Goal: Information Seeking & Learning: Find specific fact

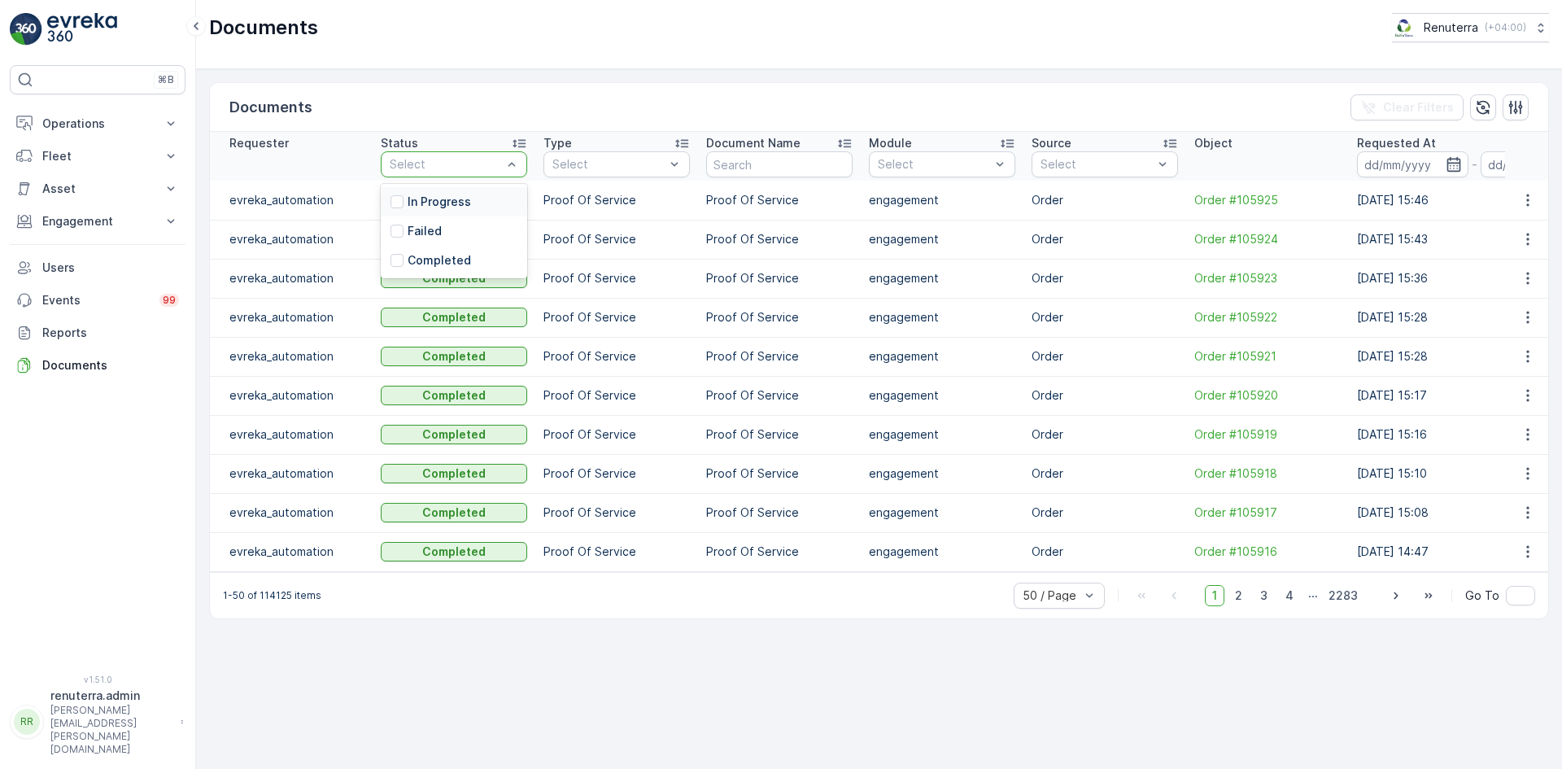
click at [464, 163] on div at bounding box center [445, 164] width 115 height 13
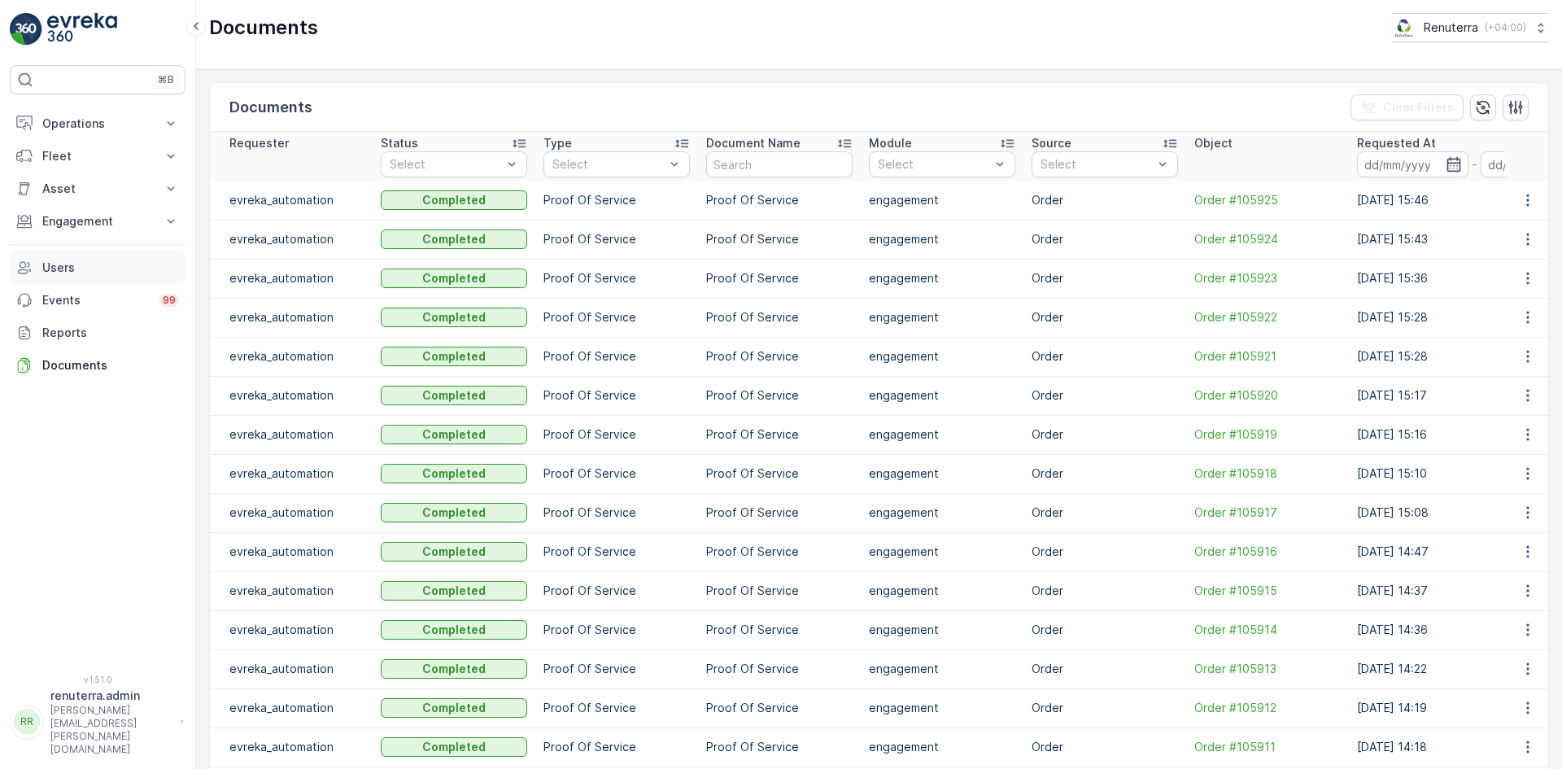
click at [116, 263] on p "Users" at bounding box center [110, 267] width 137 height 16
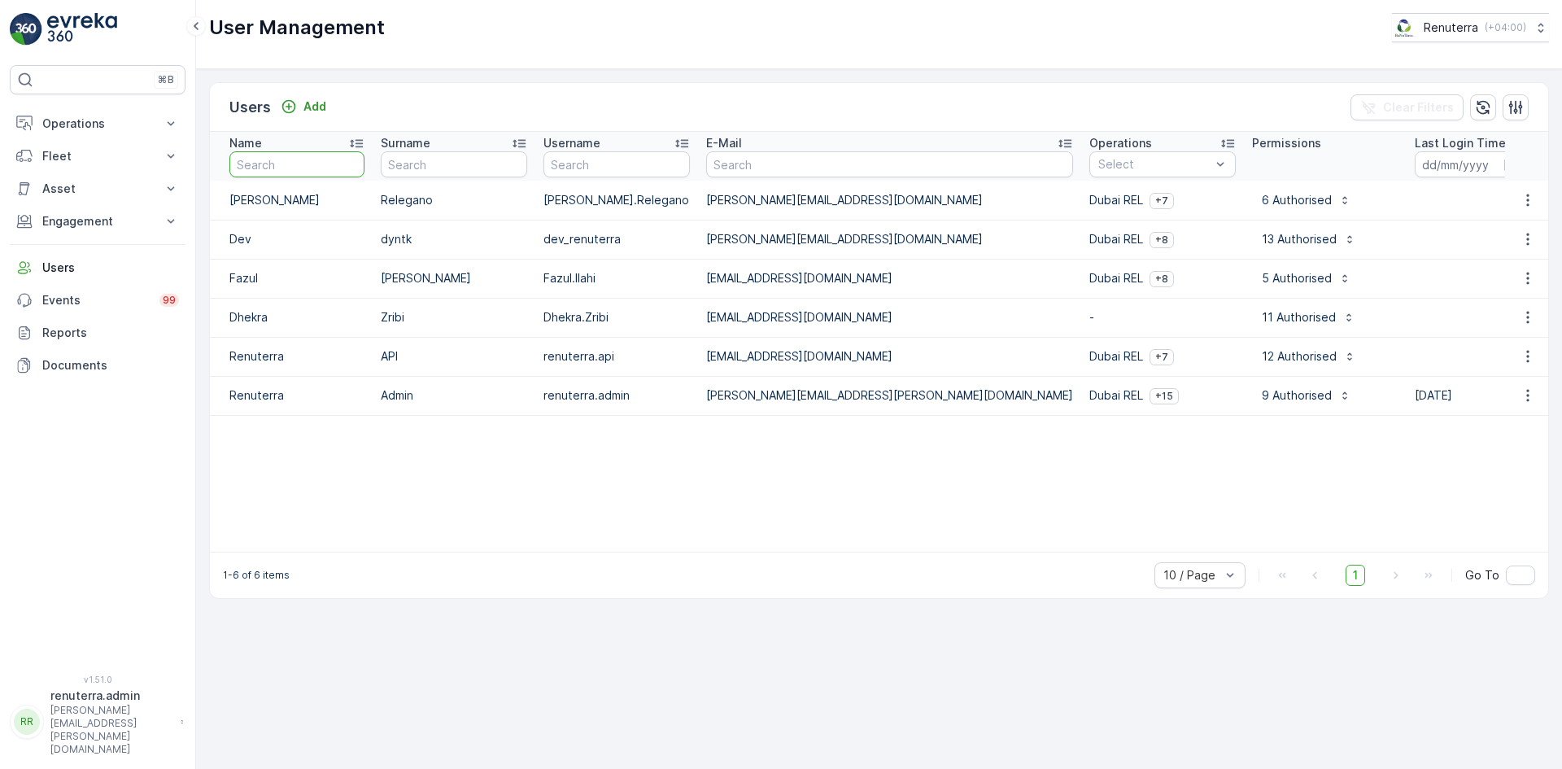
click at [268, 165] on input "text" at bounding box center [296, 164] width 135 height 26
type input "gr"
click at [51, 125] on p "Operations" at bounding box center [97, 123] width 111 height 16
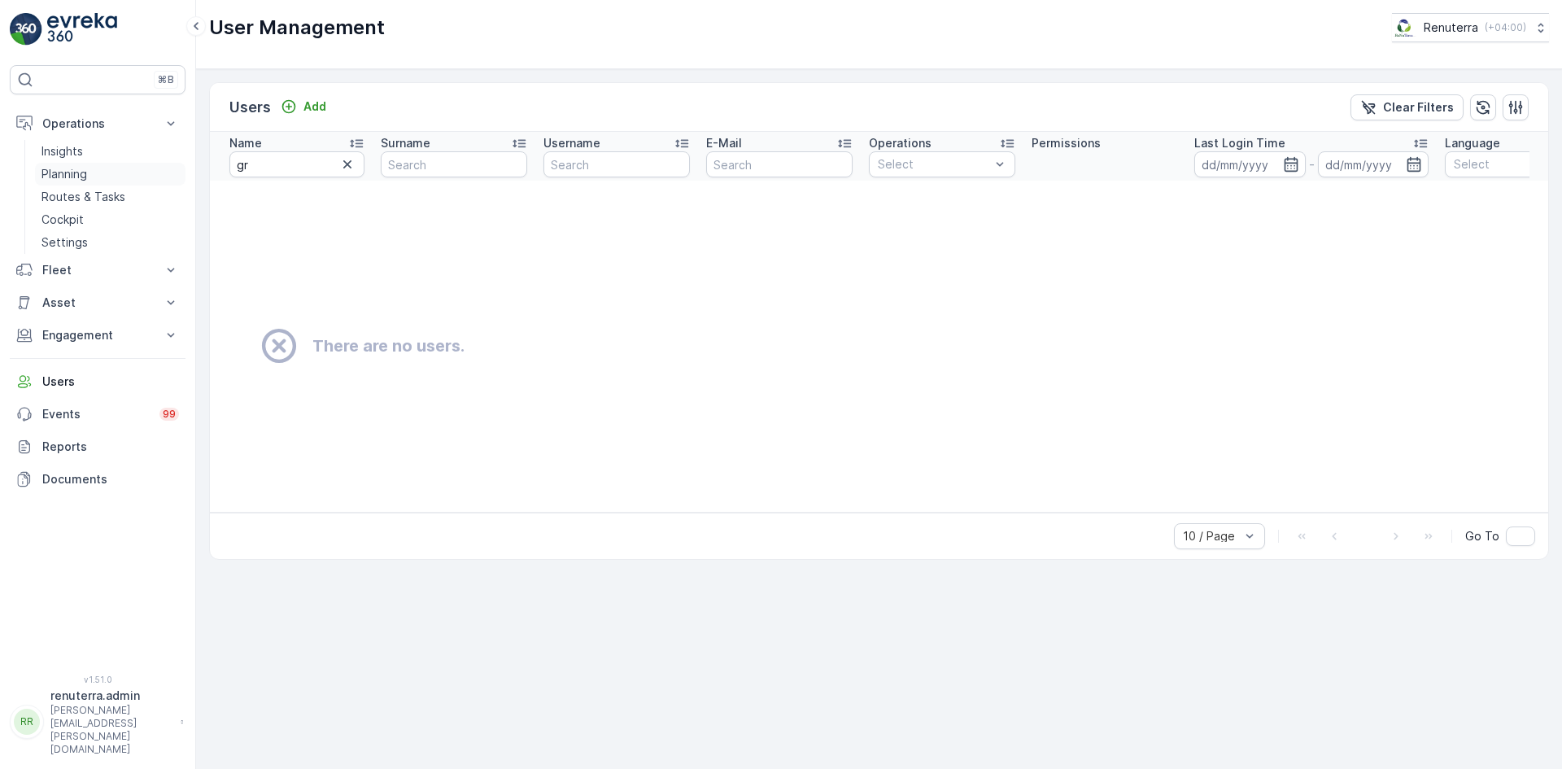
click at [68, 173] on p "Planning" at bounding box center [64, 174] width 46 height 16
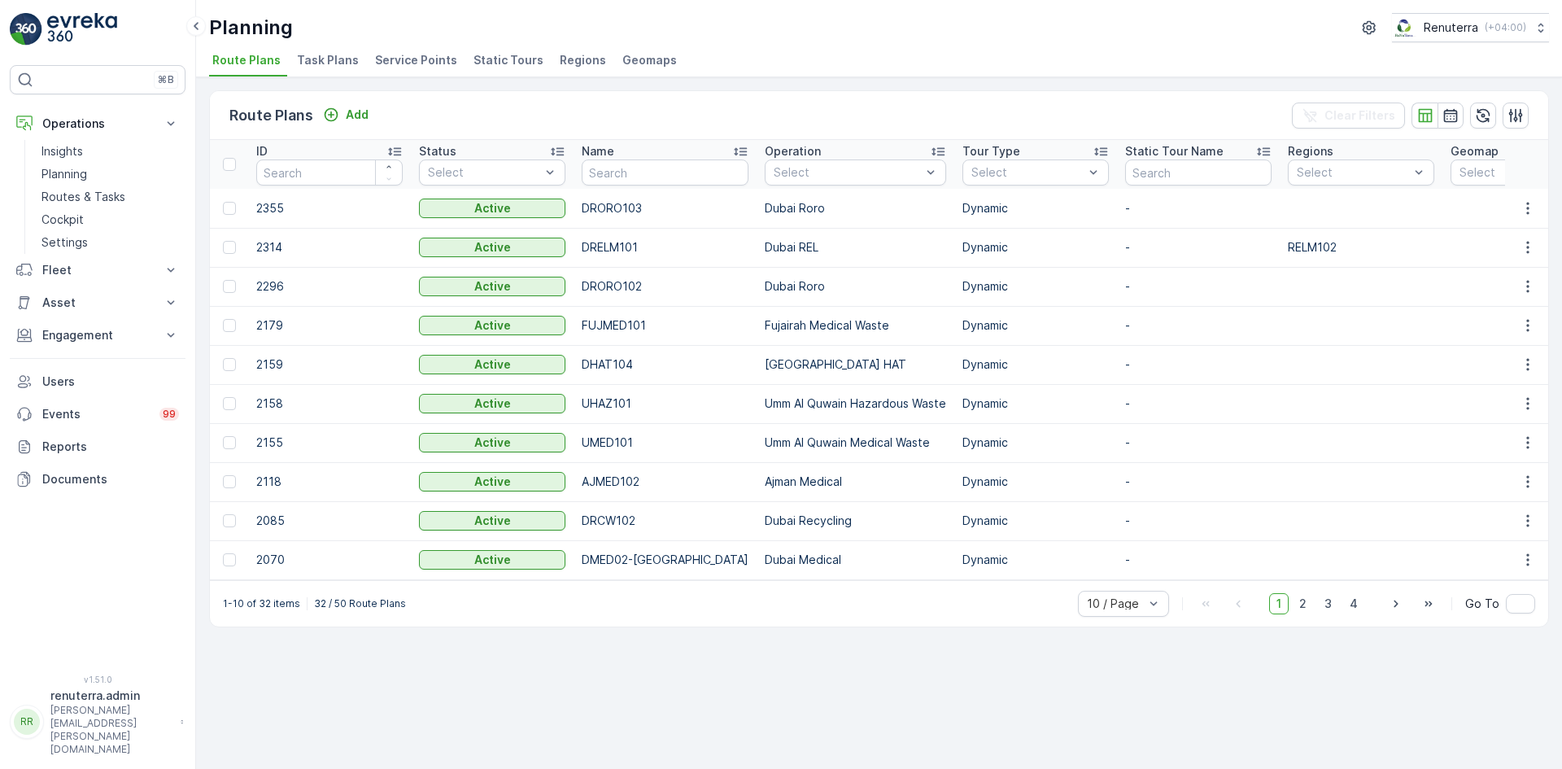
click at [375, 54] on span "Service Points" at bounding box center [416, 60] width 82 height 16
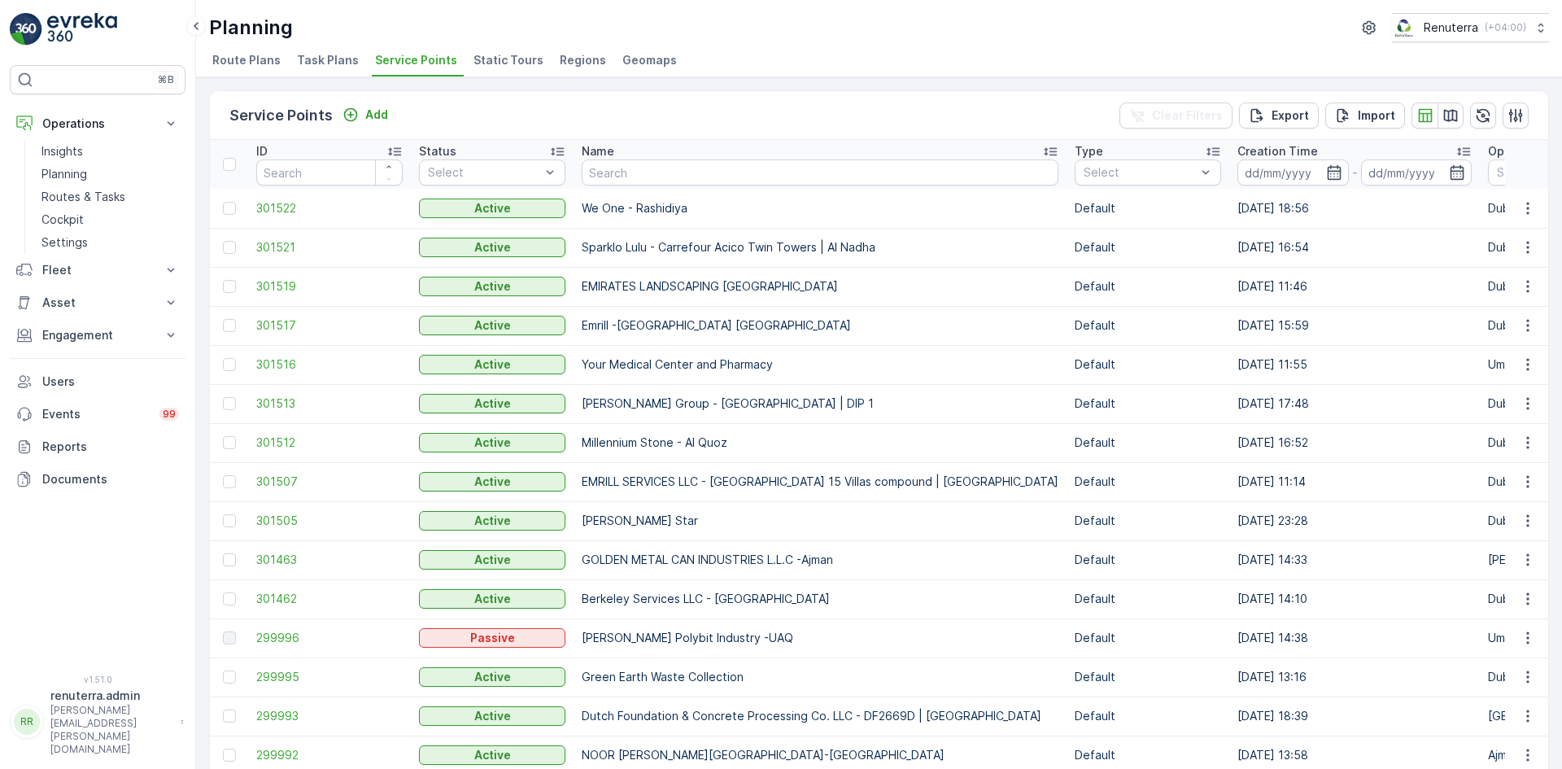
click at [678, 176] on input "text" at bounding box center [820, 172] width 477 height 26
type input "g"
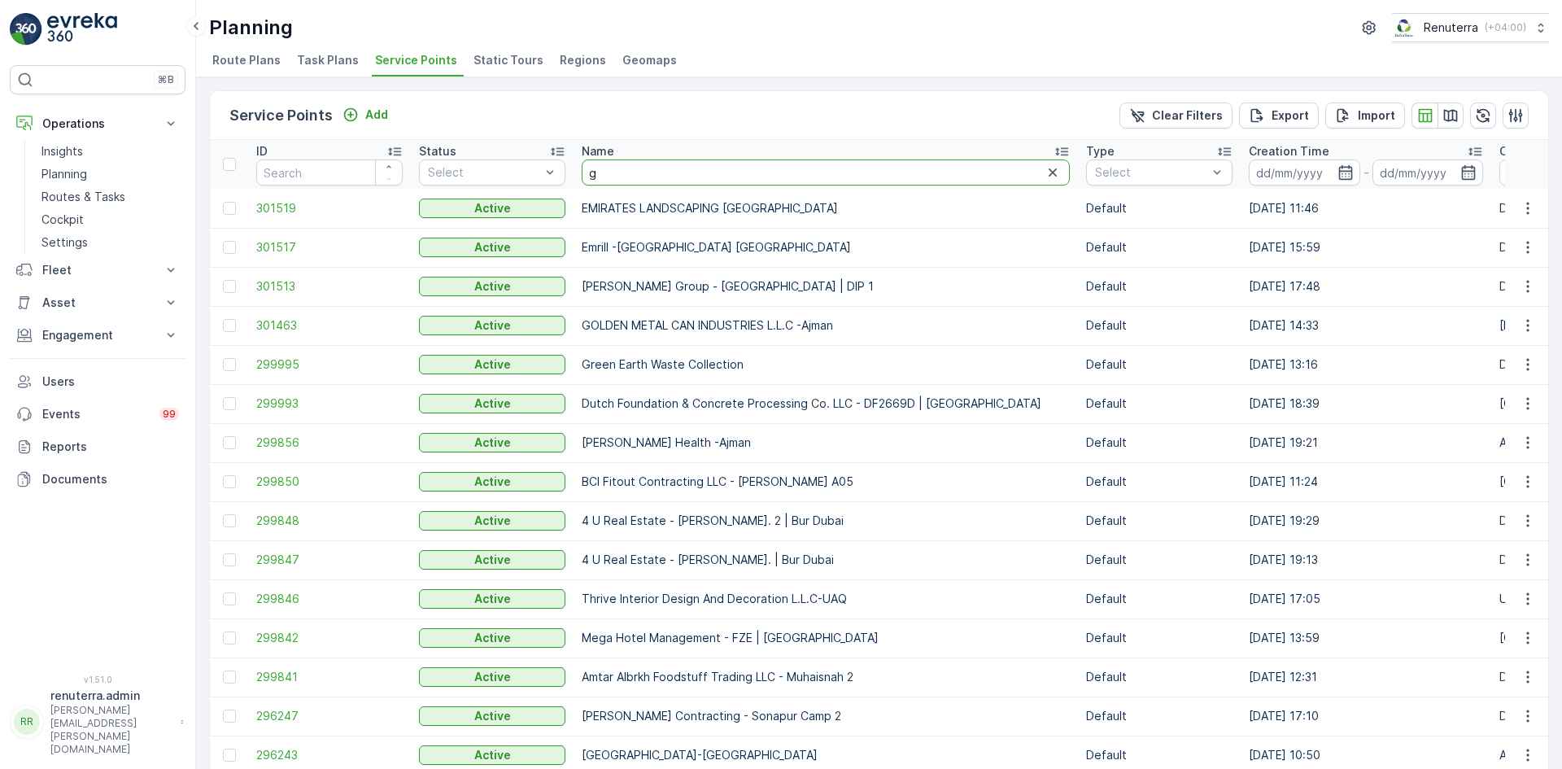
click at [704, 169] on input "g" at bounding box center [826, 172] width 488 height 26
type input "gr"
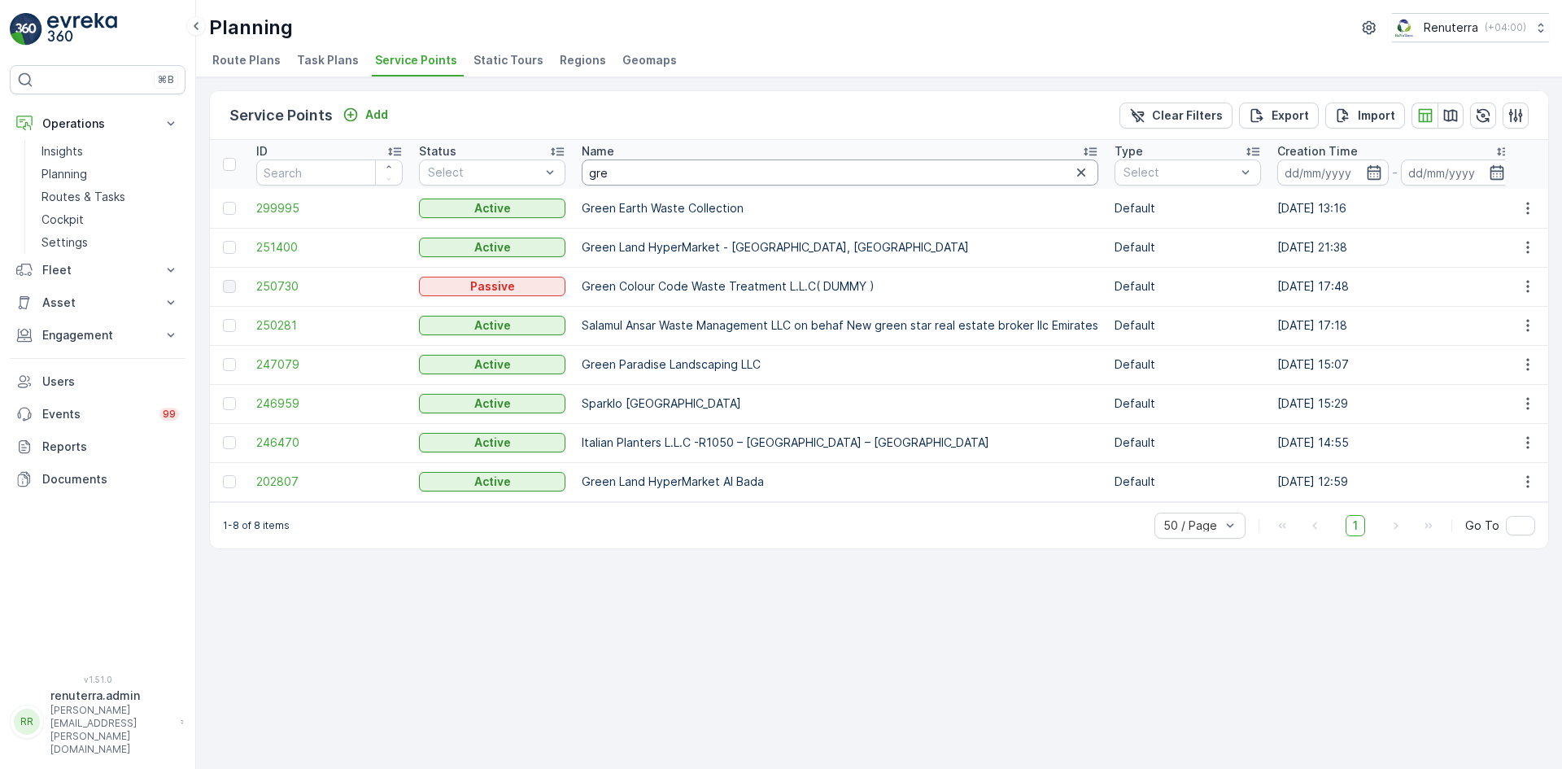
click at [709, 172] on input "gre" at bounding box center [840, 172] width 516 height 26
type input "gree"
click at [269, 364] on span "247079" at bounding box center [329, 364] width 146 height 16
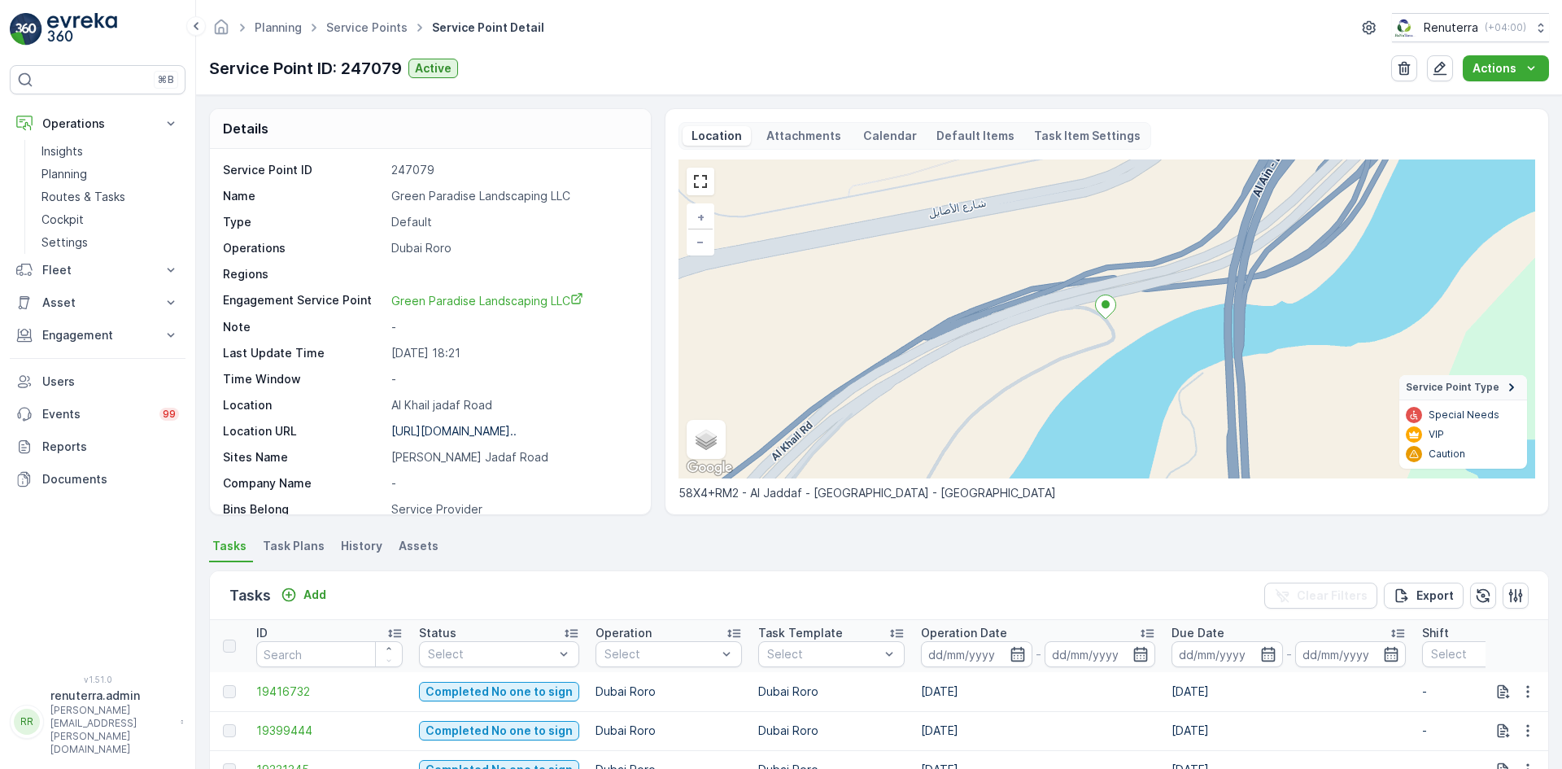
click at [1462, 389] on span "Service Point Type" at bounding box center [1452, 387] width 94 height 13
click at [1481, 455] on span "Service Point Type" at bounding box center [1452, 455] width 94 height 13
click at [699, 443] on input "Hybrid" at bounding box center [698, 445] width 11 height 11
radio input "true"
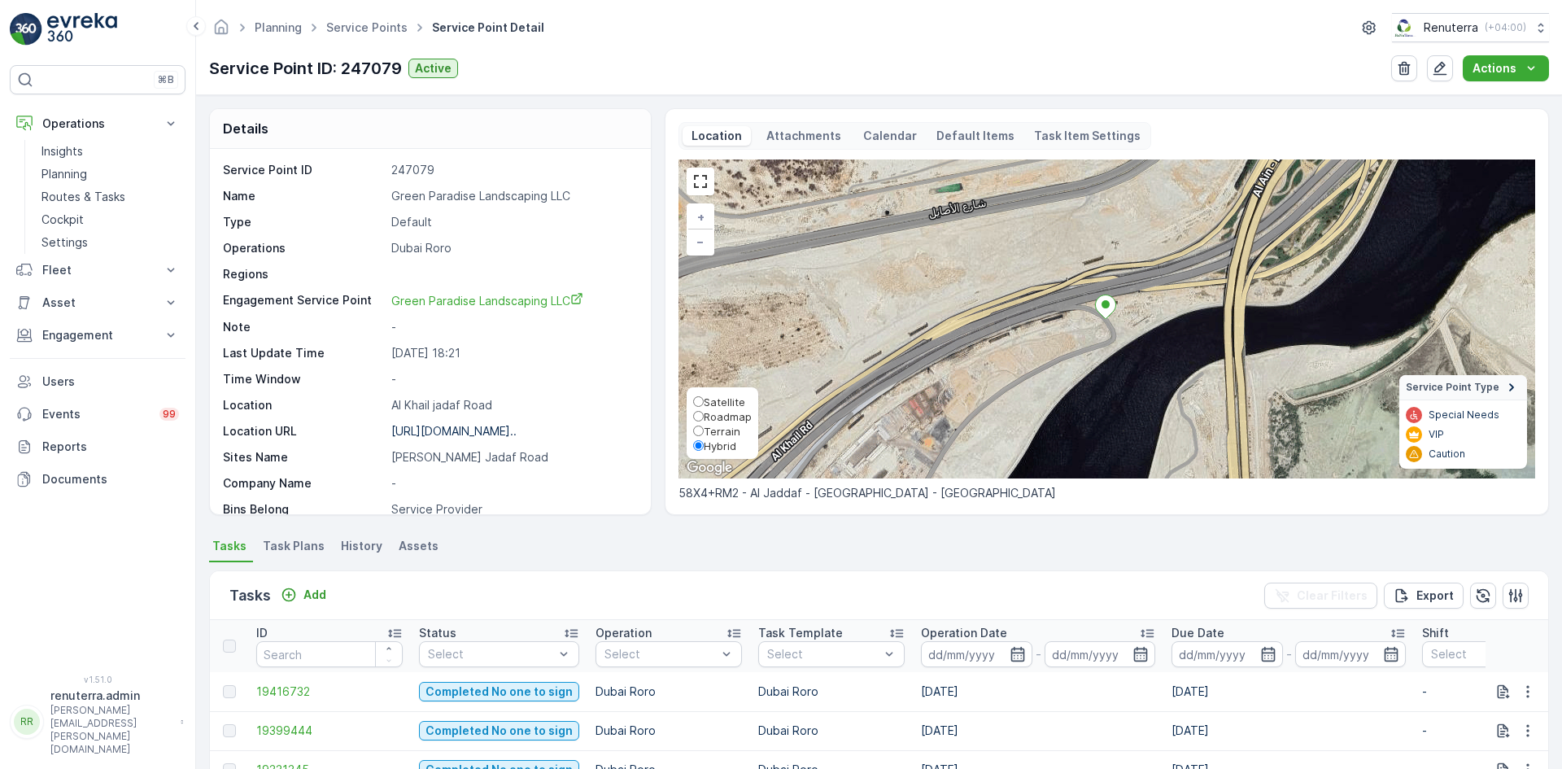
click at [695, 416] on input "Roadmap" at bounding box center [698, 416] width 11 height 11
radio input "true"
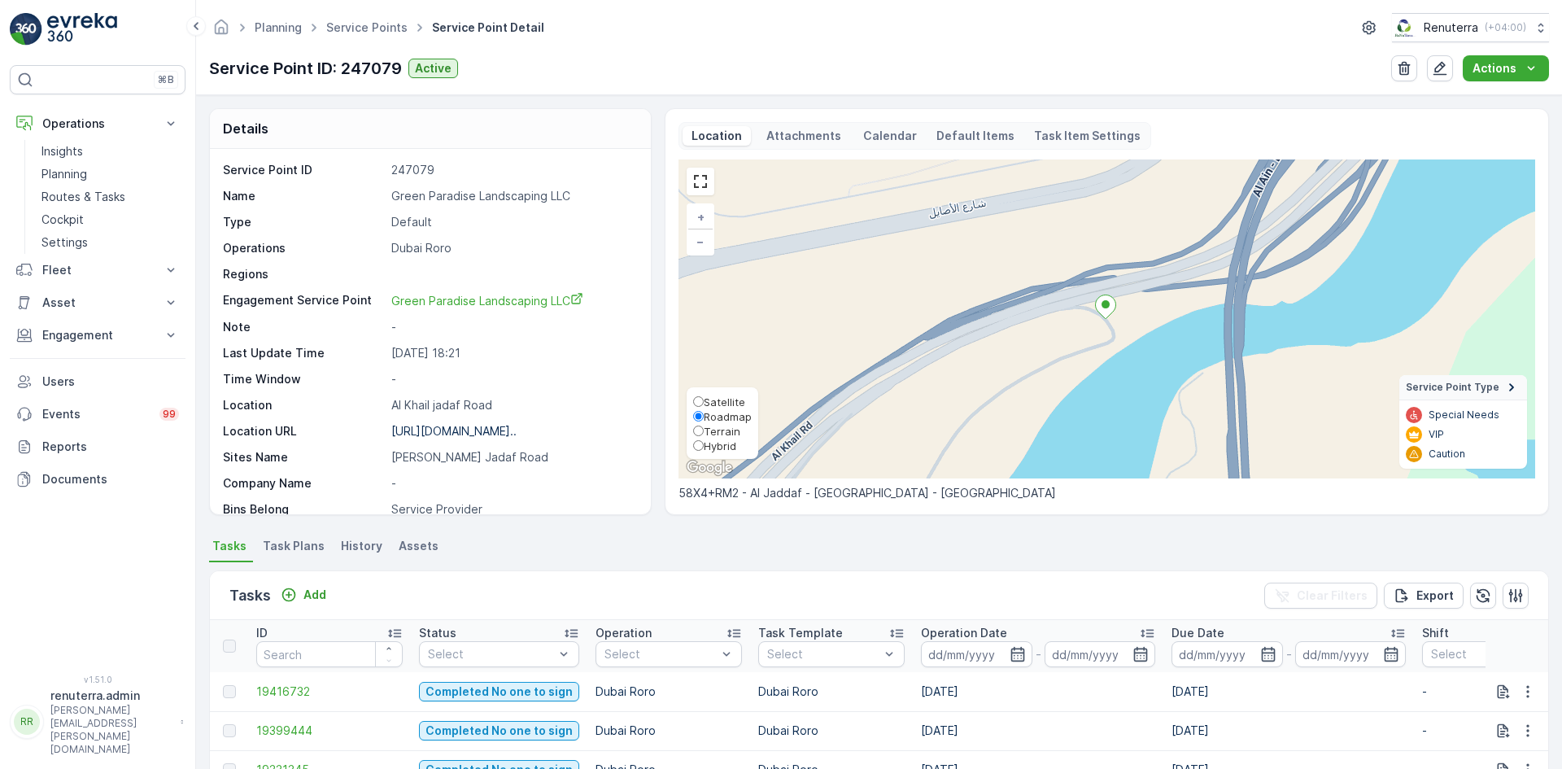
click at [696, 426] on input "Terrain" at bounding box center [698, 430] width 11 height 11
radio input "true"
click at [693, 401] on input "Satellite" at bounding box center [698, 401] width 11 height 11
radio input "true"
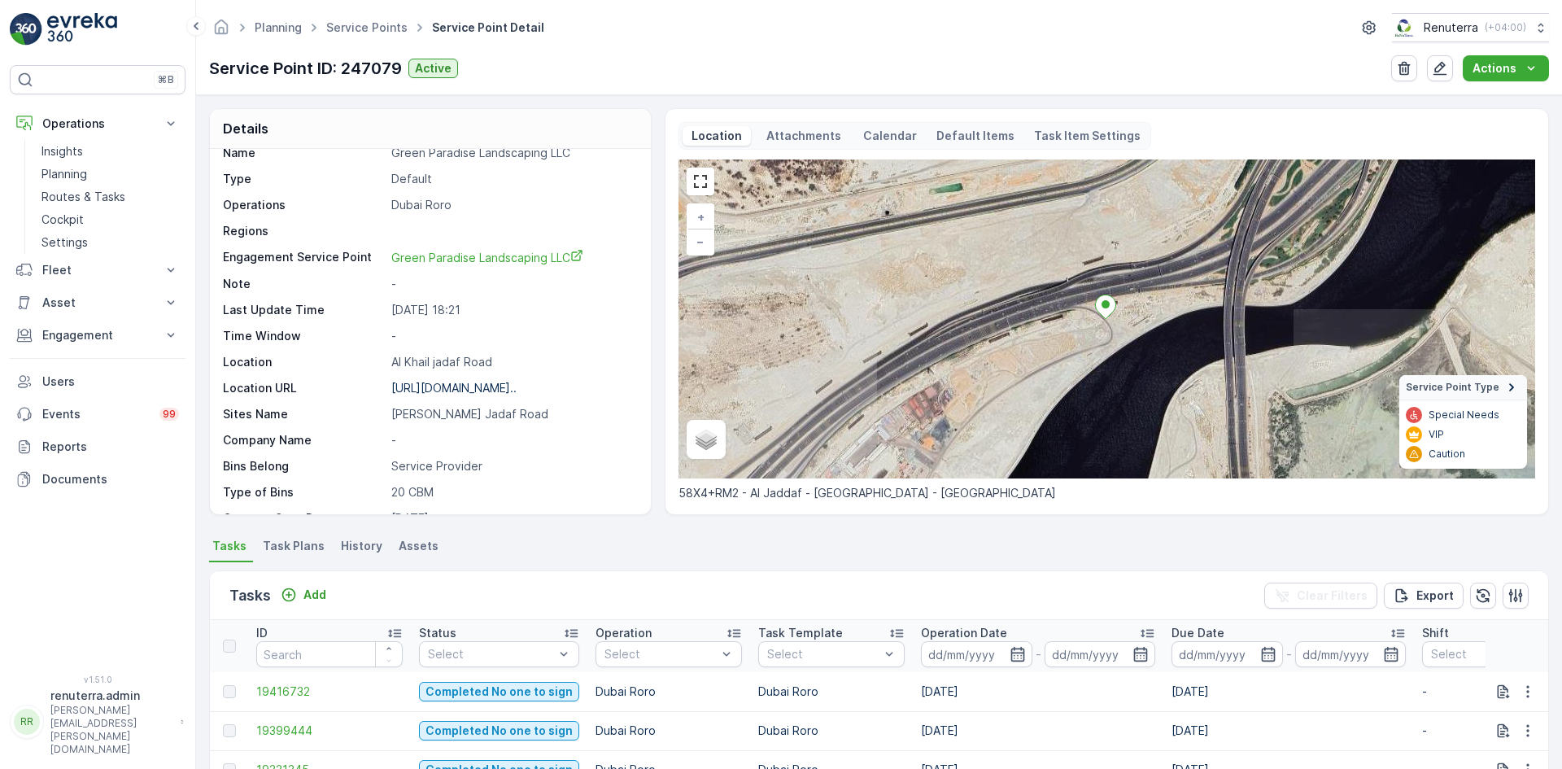
scroll to position [81, 0]
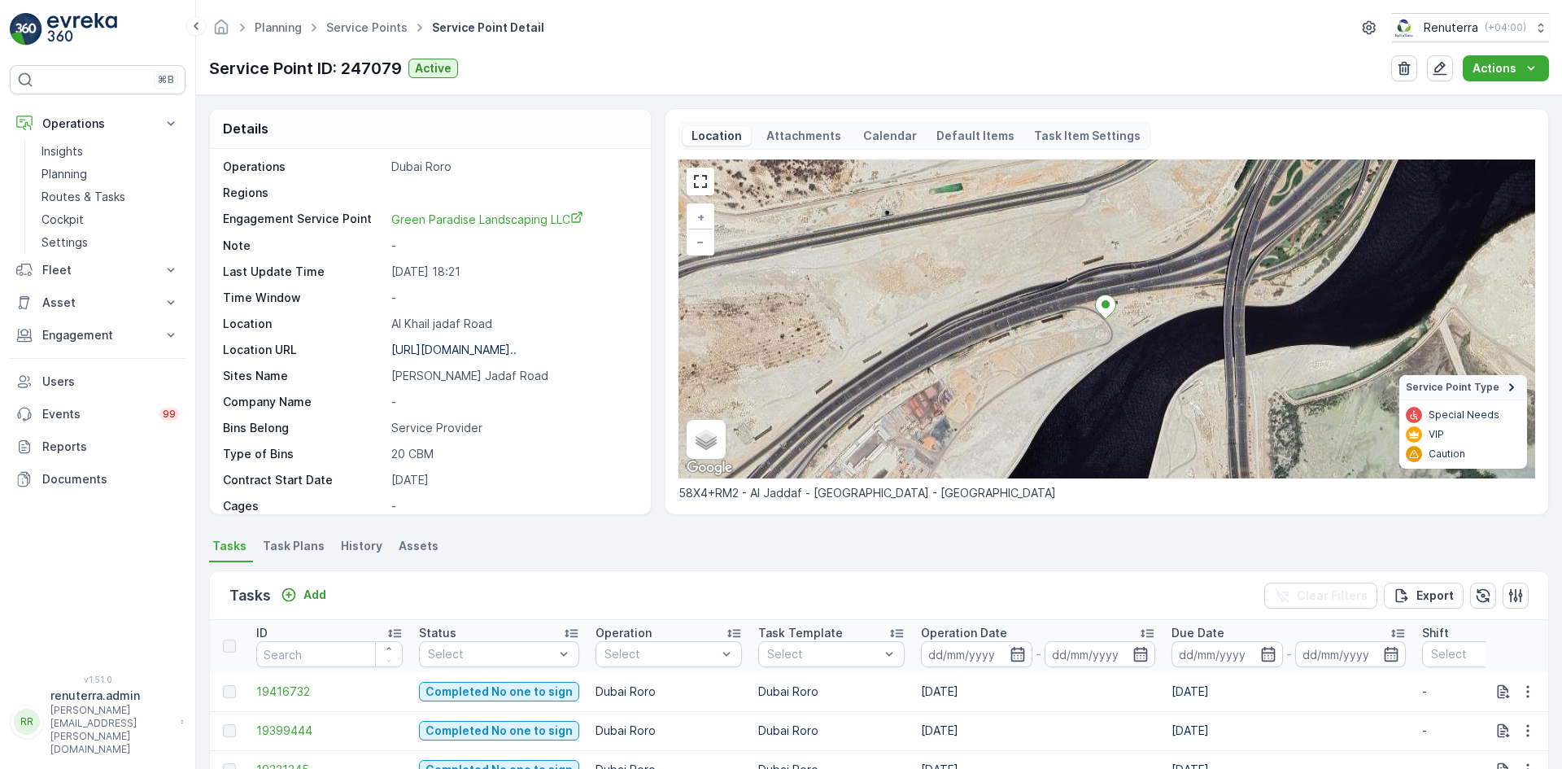
drag, startPoint x: 594, startPoint y: 354, endPoint x: 357, endPoint y: 343, distance: 236.9
click at [357, 343] on div "Location URL [URL][DOMAIN_NAME].." at bounding box center [428, 350] width 411 height 16
copy div "[URL][DOMAIN_NAME].."
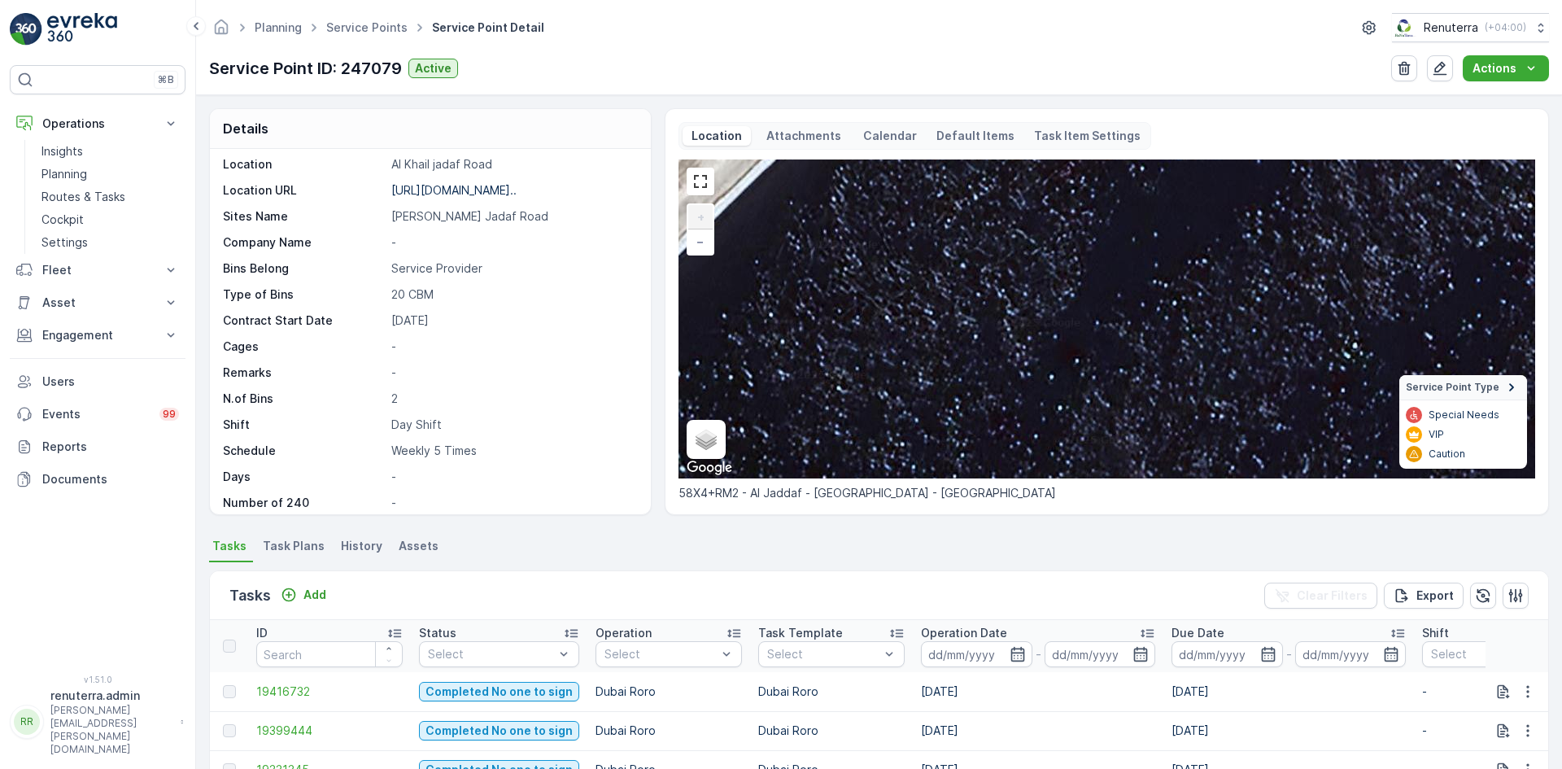
scroll to position [251, 0]
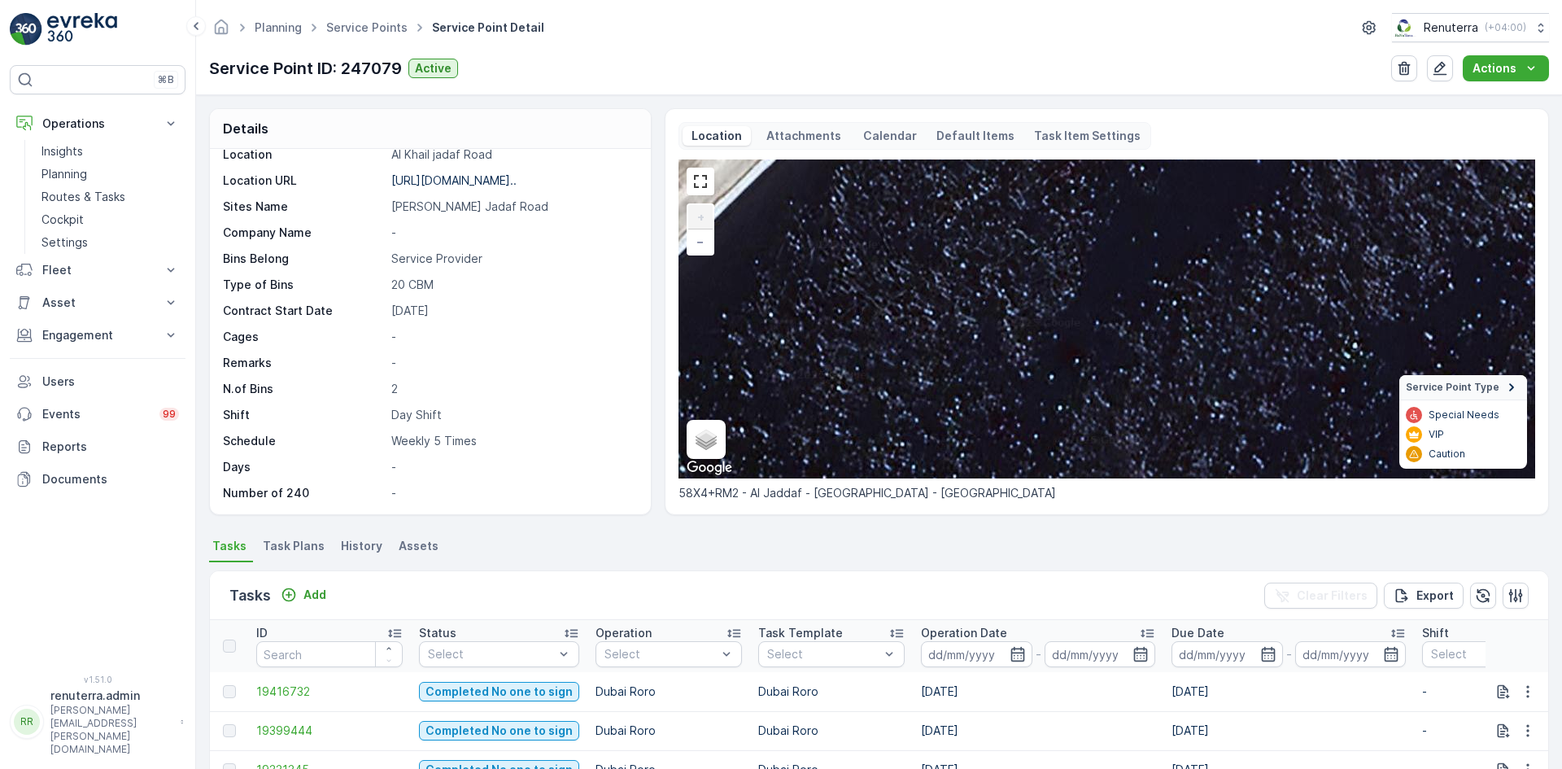
click at [1196, 405] on div "+ − Satellite Roadmap Terrain Hybrid Leaflet Keyboard shortcuts Map Data Imager…" at bounding box center [1106, 318] width 856 height 319
click at [1144, 401] on div "+ − Satellite Roadmap Terrain Hybrid Leaflet Keyboard shortcuts Map Data Imager…" at bounding box center [1106, 318] width 856 height 319
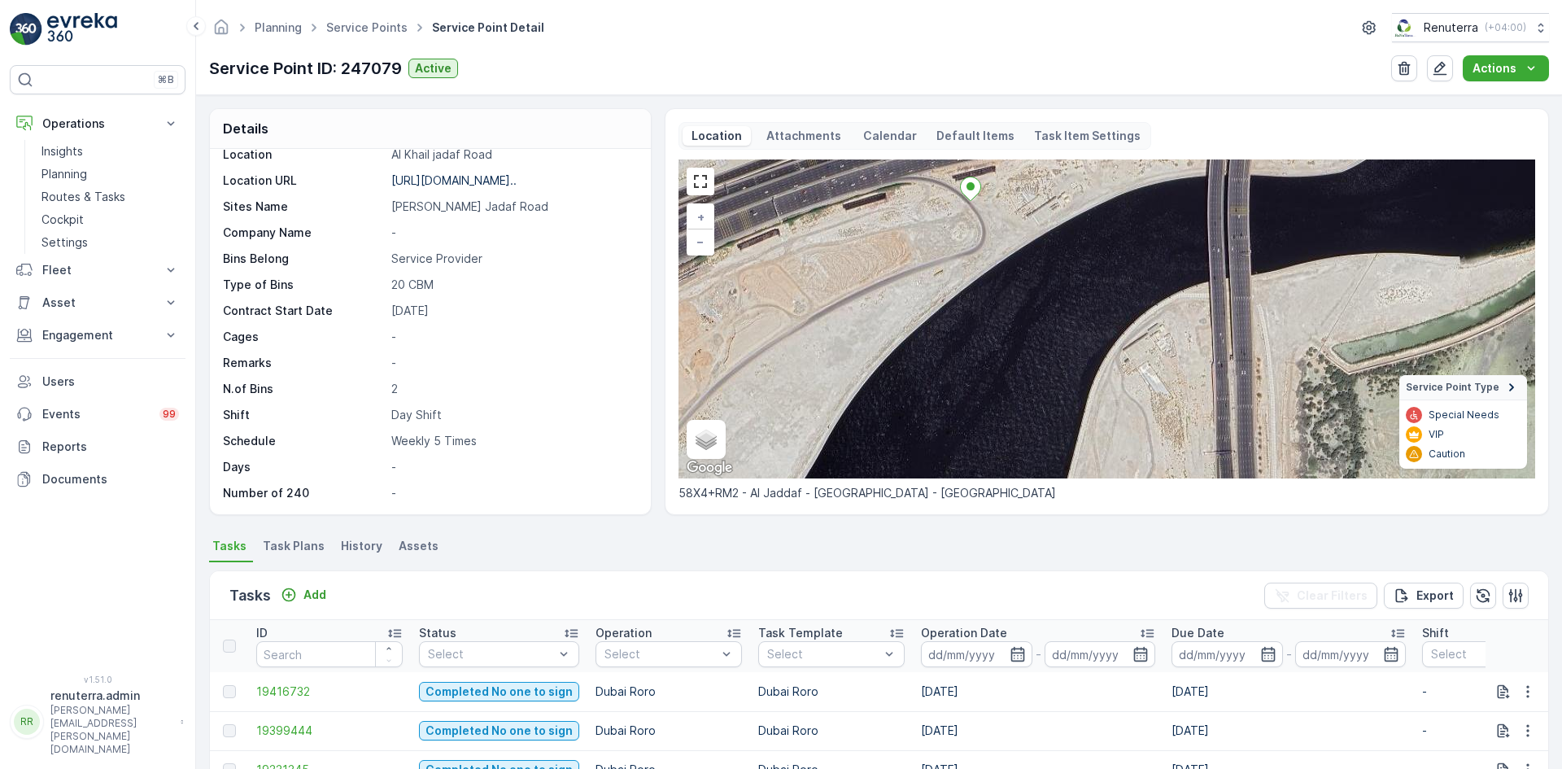
click at [965, 196] on icon at bounding box center [970, 189] width 20 height 24
drag, startPoint x: 965, startPoint y: 196, endPoint x: 899, endPoint y: 263, distance: 93.7
click at [898, 264] on div "+ − Satellite Roadmap Terrain Hybrid Leaflet Keyboard shortcuts Map Data Imager…" at bounding box center [1106, 318] width 856 height 319
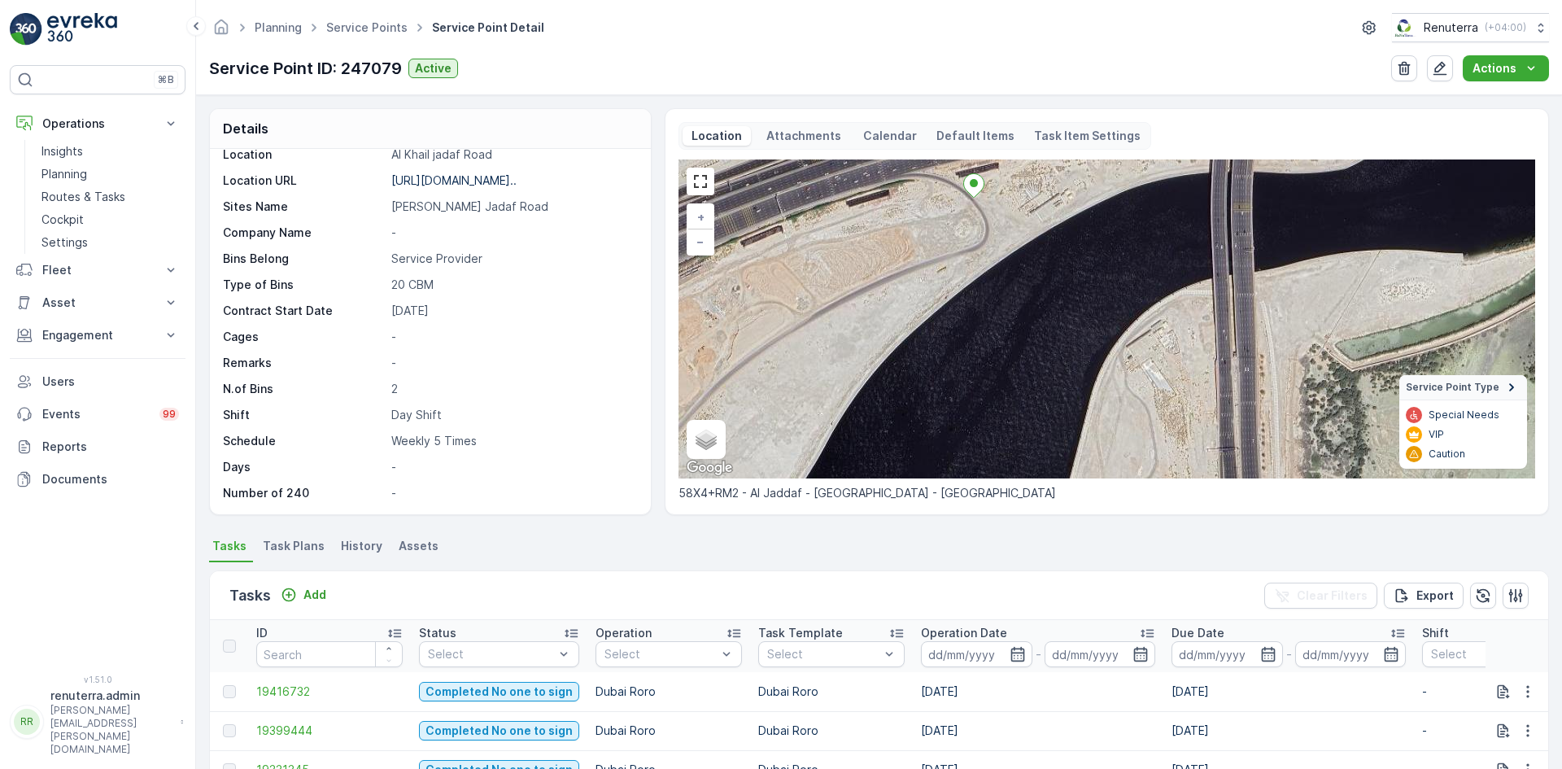
click at [725, 451] on div "+ − Satellite Roadmap Terrain Hybrid Leaflet Keyboard shortcuts Map Data Imager…" at bounding box center [1106, 318] width 856 height 319
click at [716, 459] on img "Open this area in Google Maps (opens a new window)" at bounding box center [709, 467] width 54 height 21
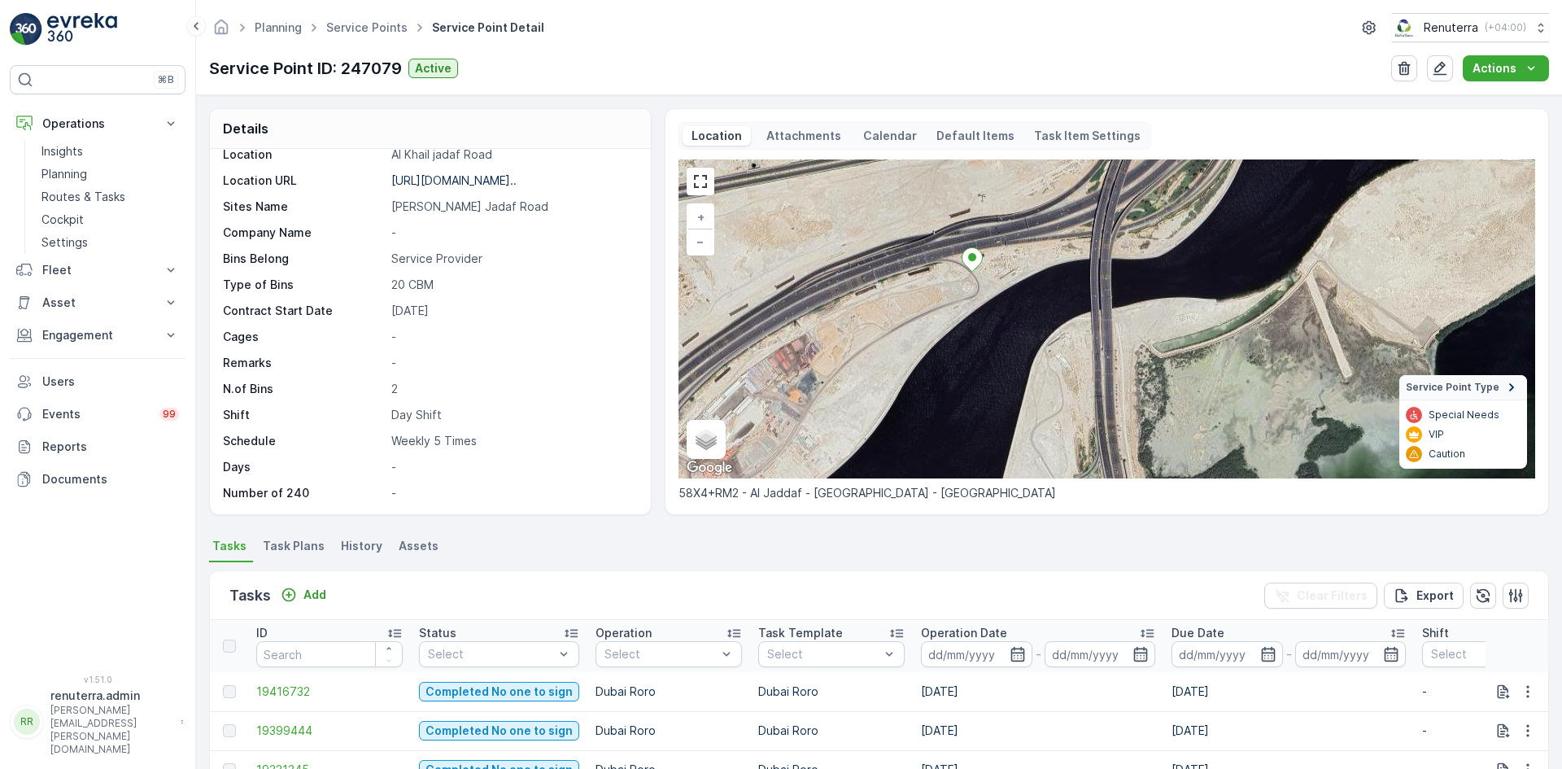
click at [786, 140] on p "Attachments" at bounding box center [804, 136] width 80 height 16
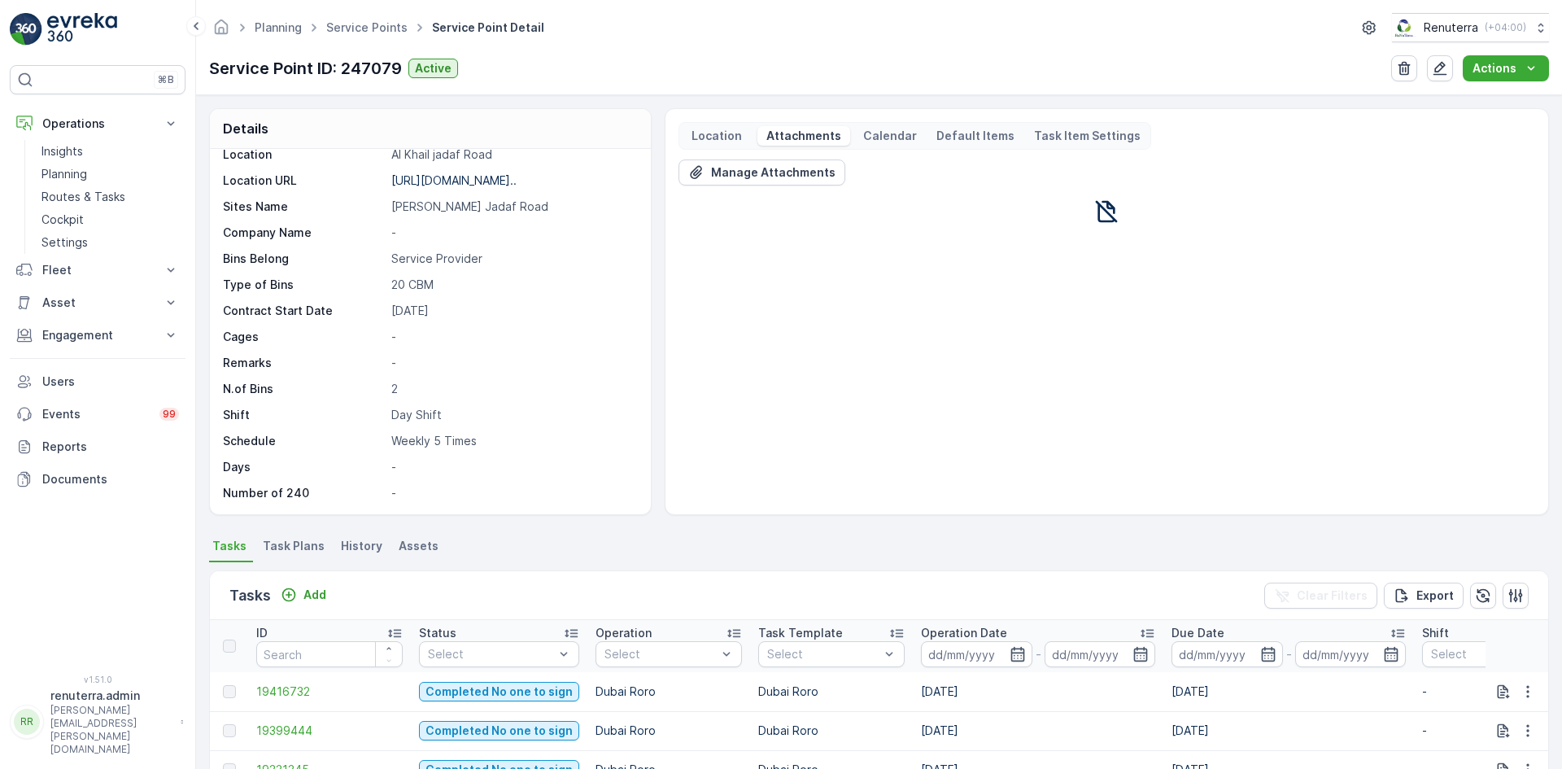
click at [725, 133] on p "Location" at bounding box center [716, 136] width 55 height 16
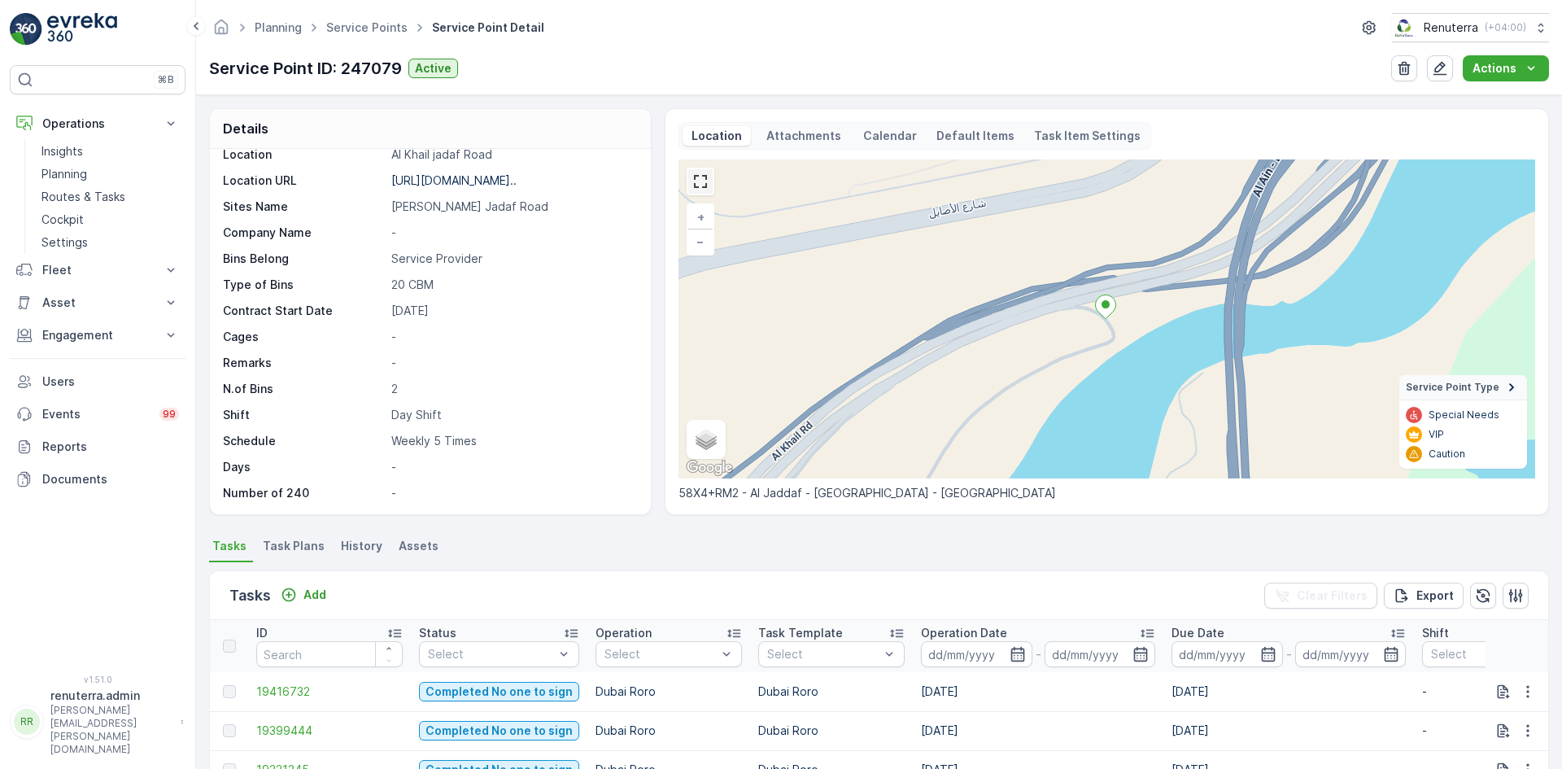
click at [697, 185] on link at bounding box center [700, 181] width 24 height 24
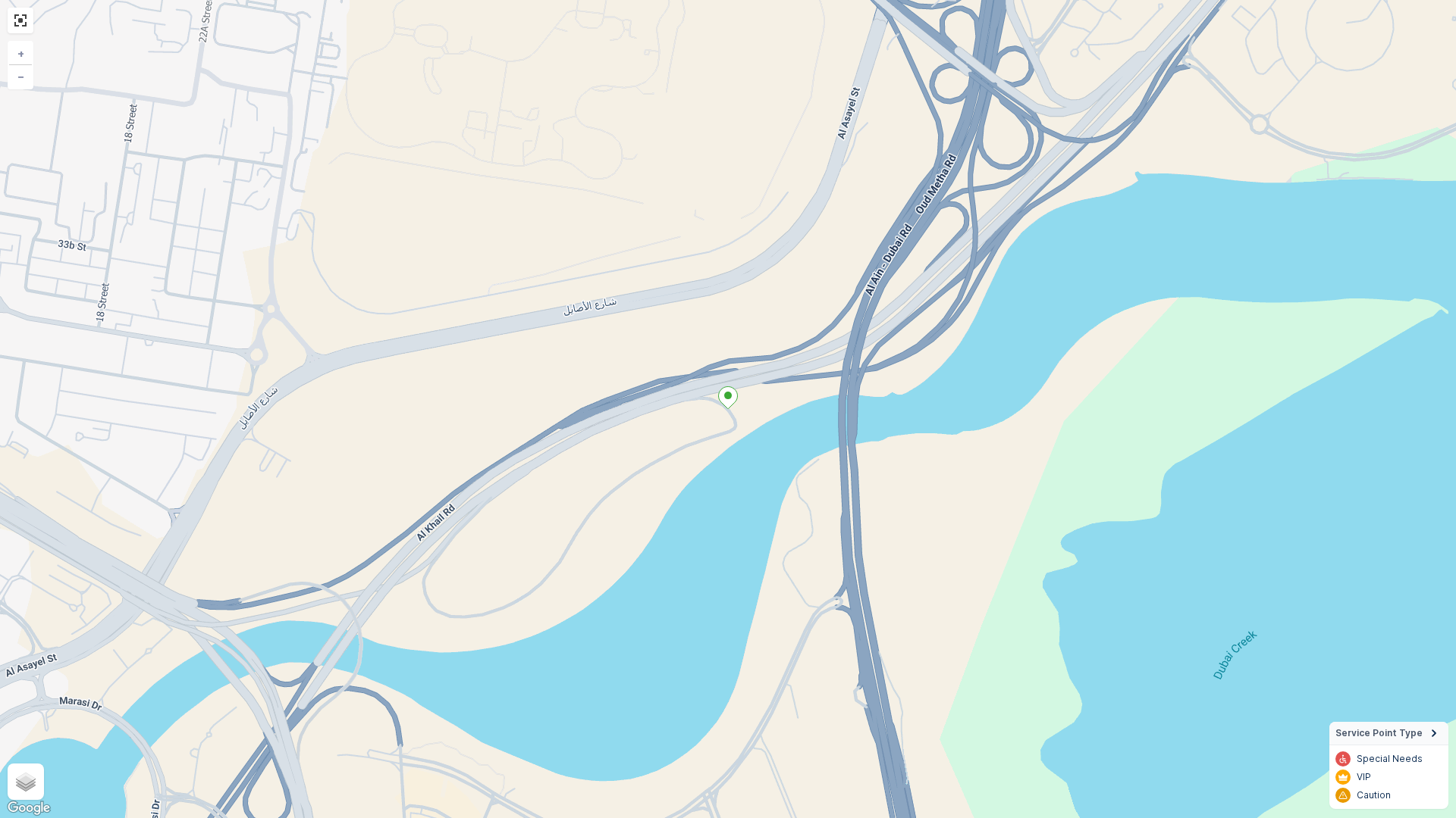
click at [726, 399] on ellipse at bounding box center [728, 395] width 7 height 7
click at [730, 404] on icon at bounding box center [728, 399] width 19 height 22
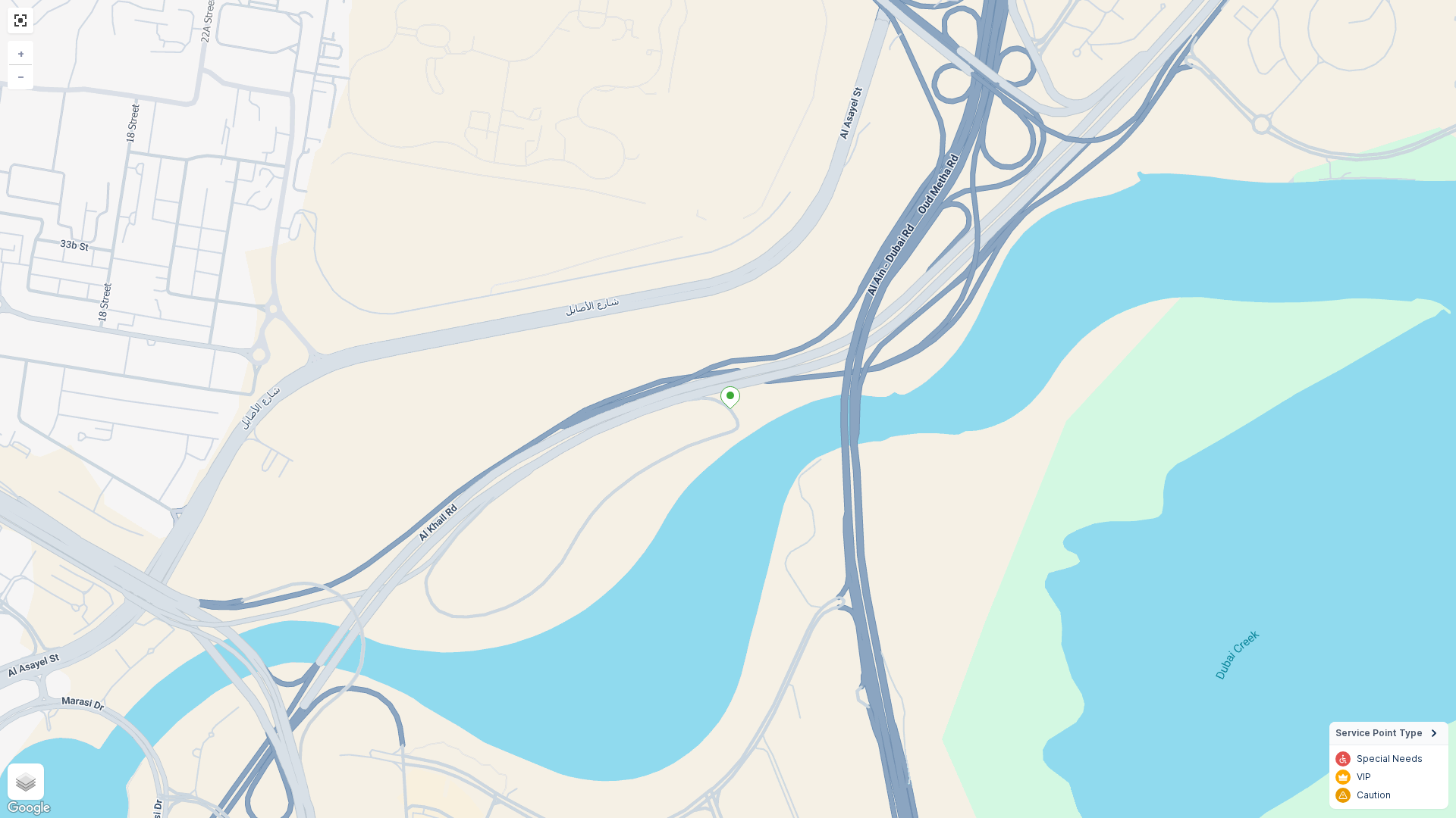
click at [731, 404] on icon at bounding box center [730, 399] width 19 height 22
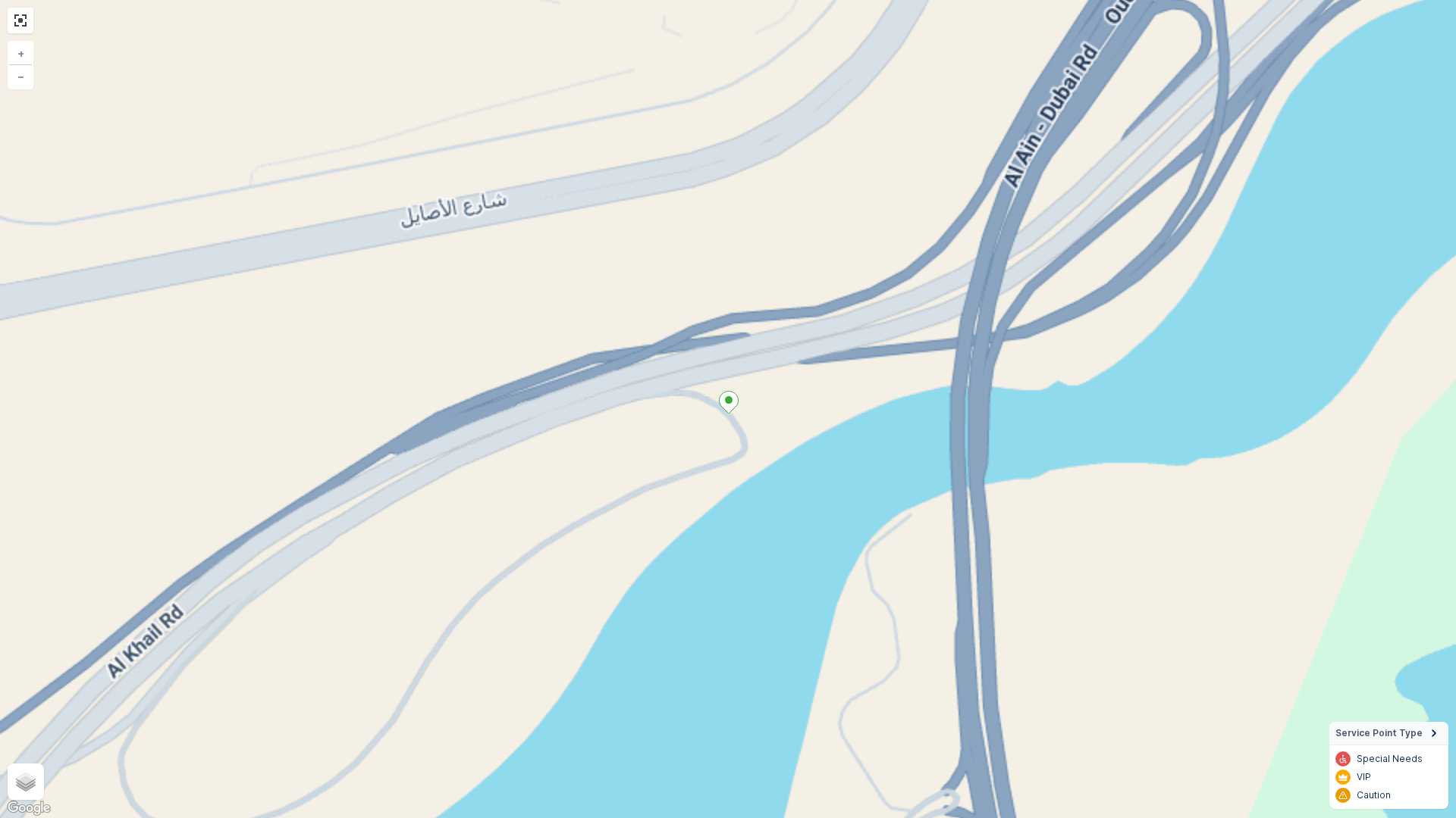
click at [731, 404] on icon at bounding box center [729, 402] width 19 height 22
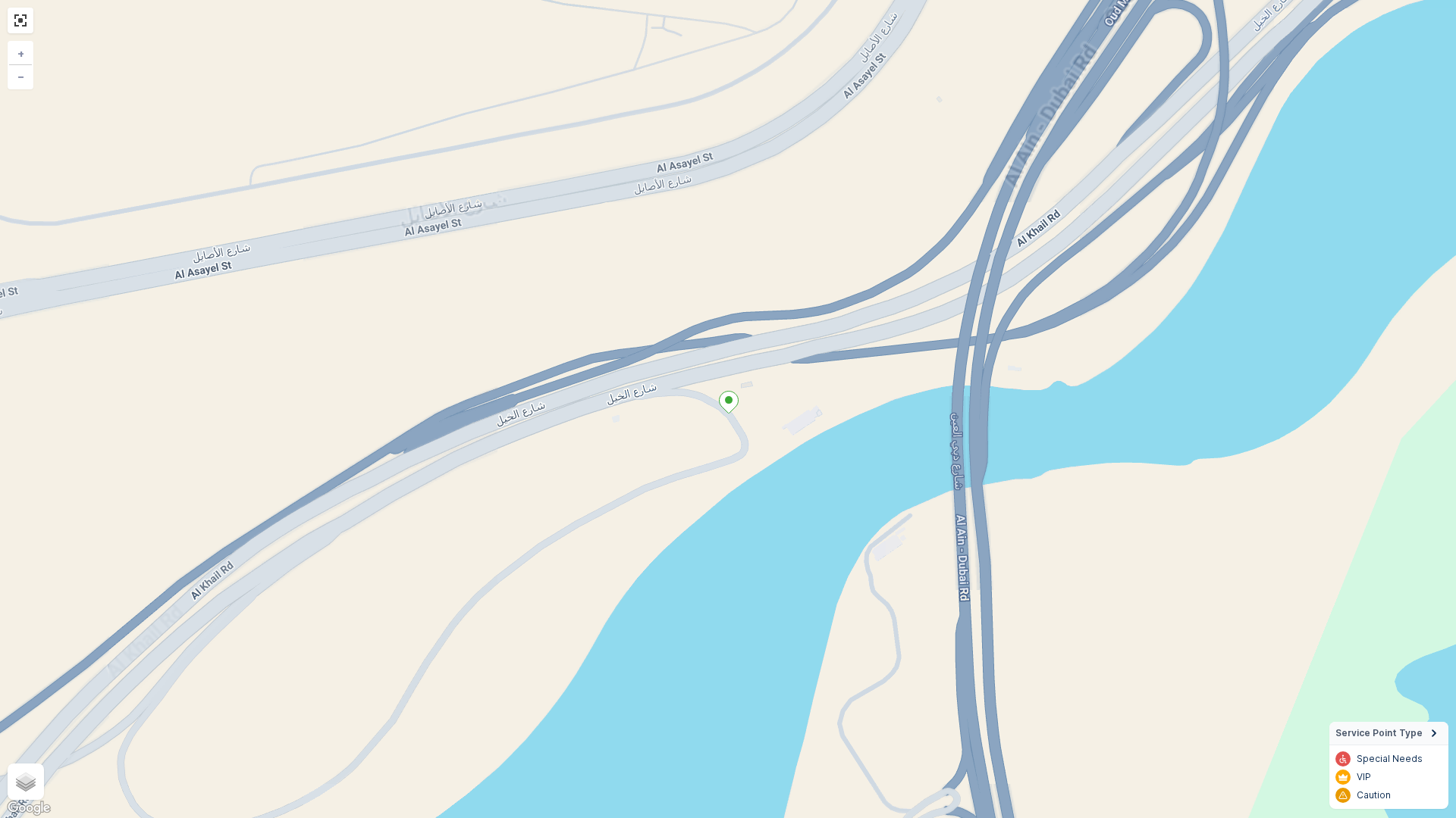
click at [731, 404] on icon at bounding box center [729, 402] width 19 height 22
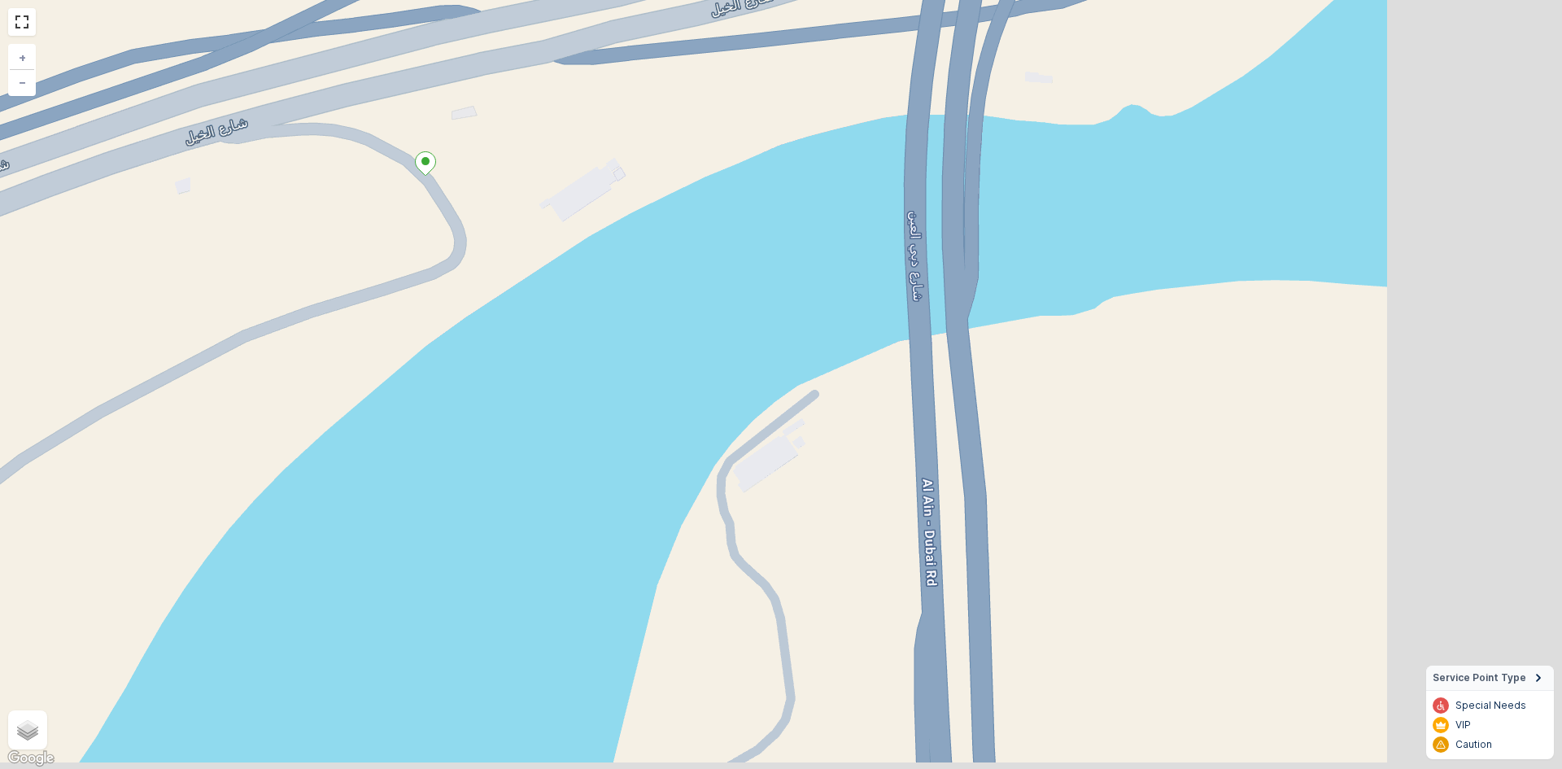
click at [790, 137] on p "Attachments" at bounding box center [804, 136] width 80 height 16
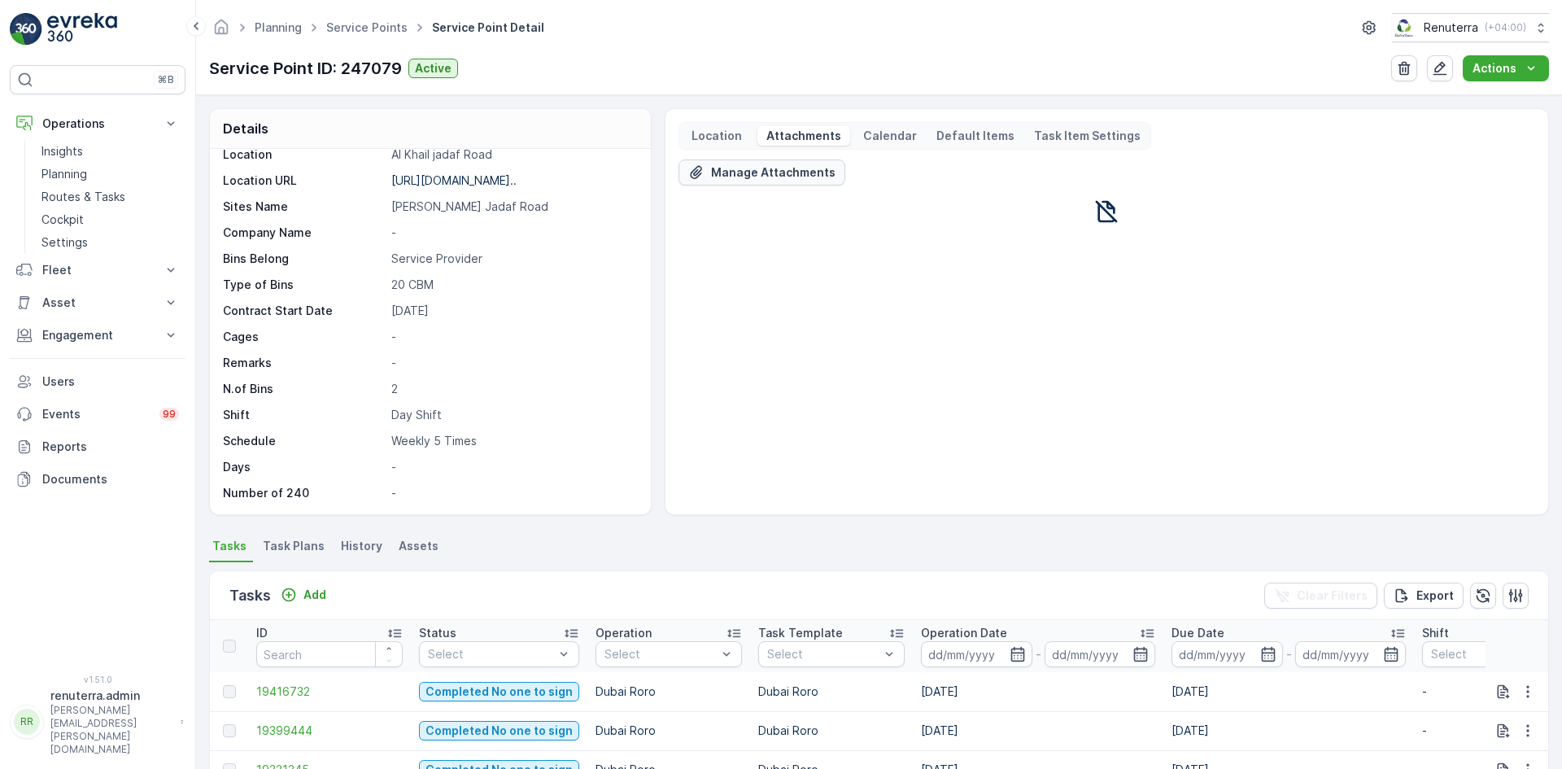
click at [743, 169] on p "Manage Attachments" at bounding box center [773, 172] width 124 height 16
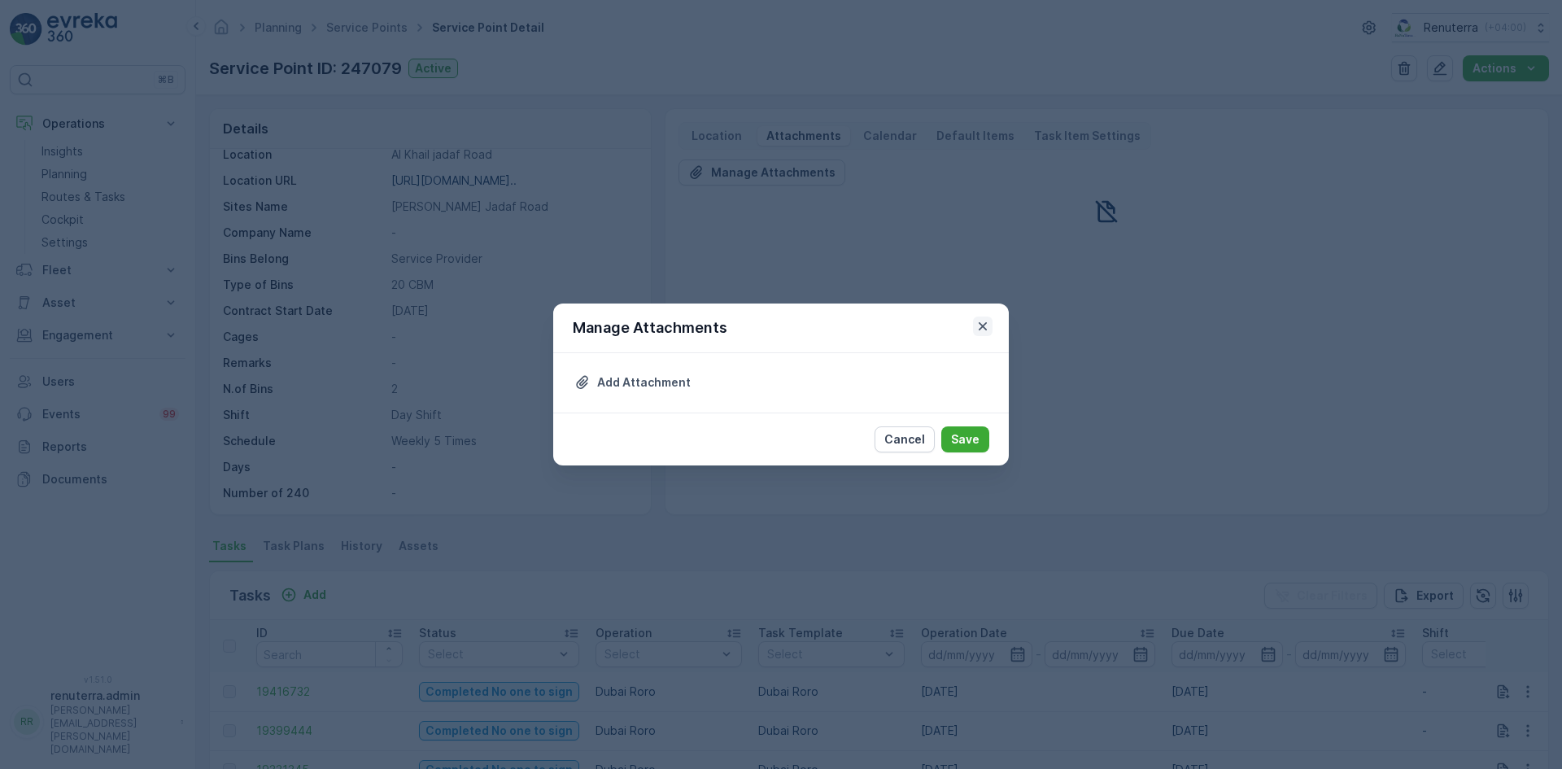
click at [984, 326] on icon "button" at bounding box center [982, 326] width 16 height 16
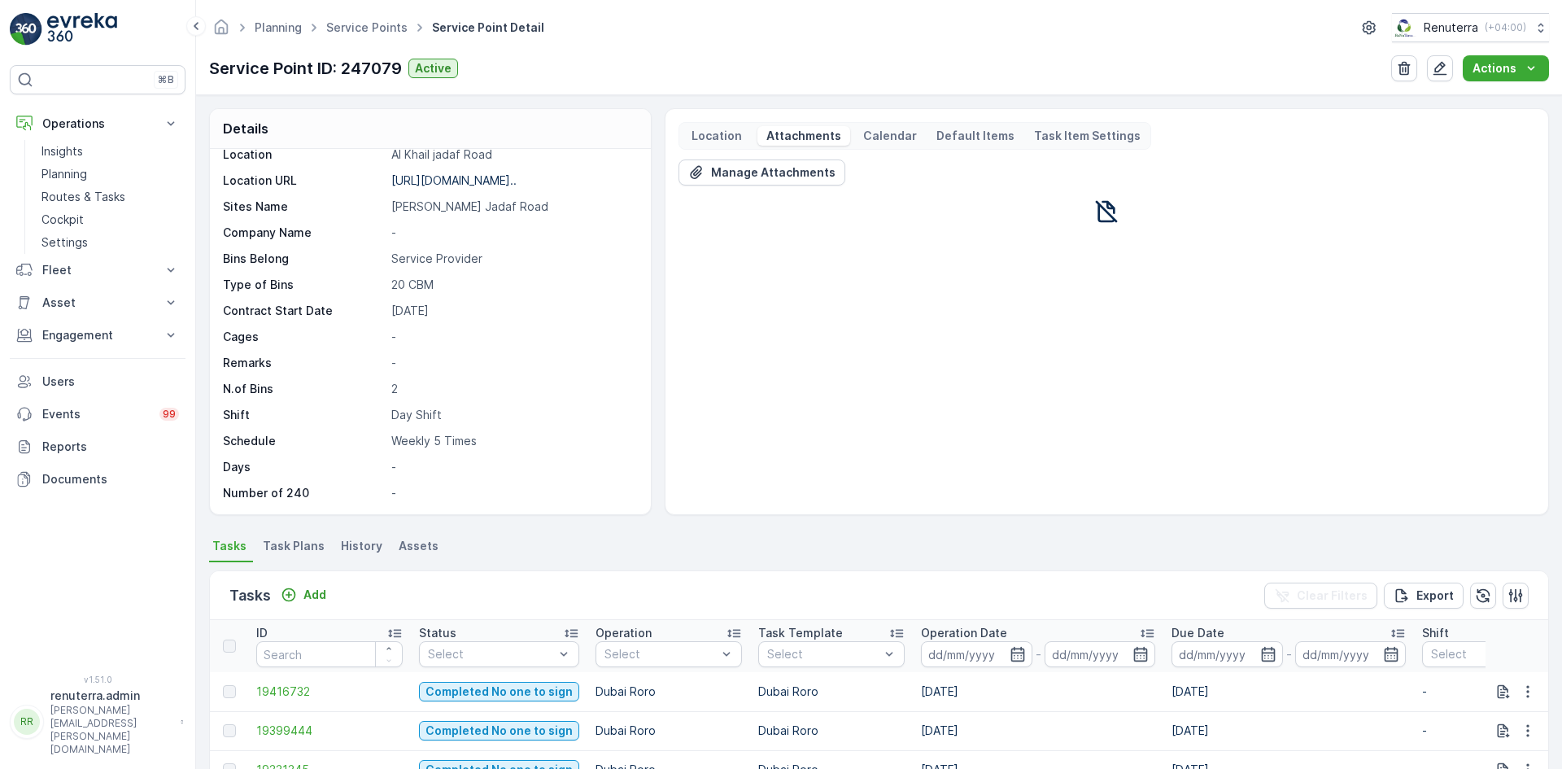
click at [451, 206] on p "[PERSON_NAME] Jadaf Road" at bounding box center [512, 206] width 242 height 16
drag, startPoint x: 393, startPoint y: 207, endPoint x: 513, endPoint y: 218, distance: 120.8
click at [513, 218] on div "Service Point ID 247079 Name Green Paradise Landscaping LLC Type Default Operat…" at bounding box center [428, 206] width 411 height 590
copy p "[PERSON_NAME] Jadaf Road"
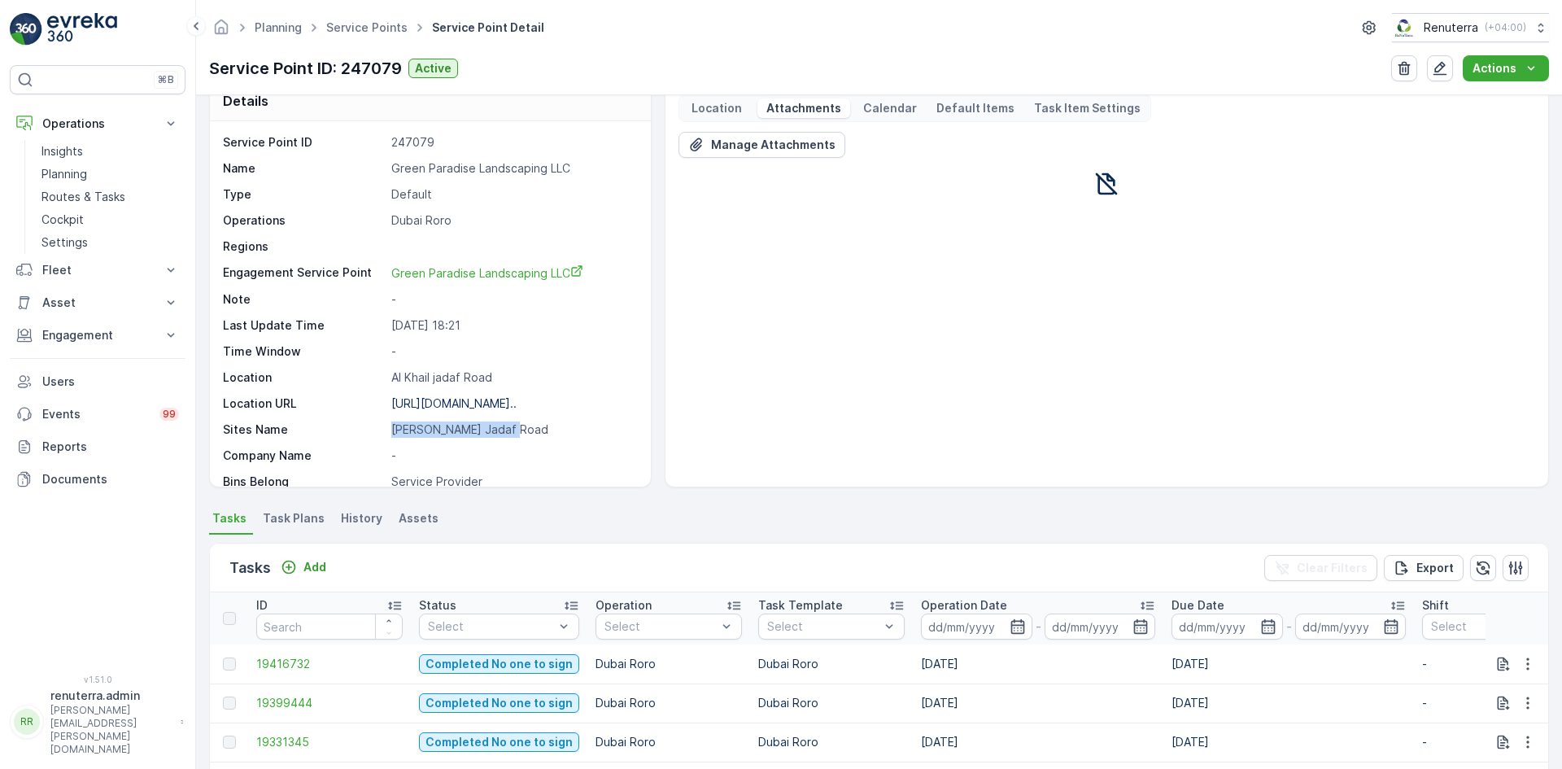
scroll to position [0, 0]
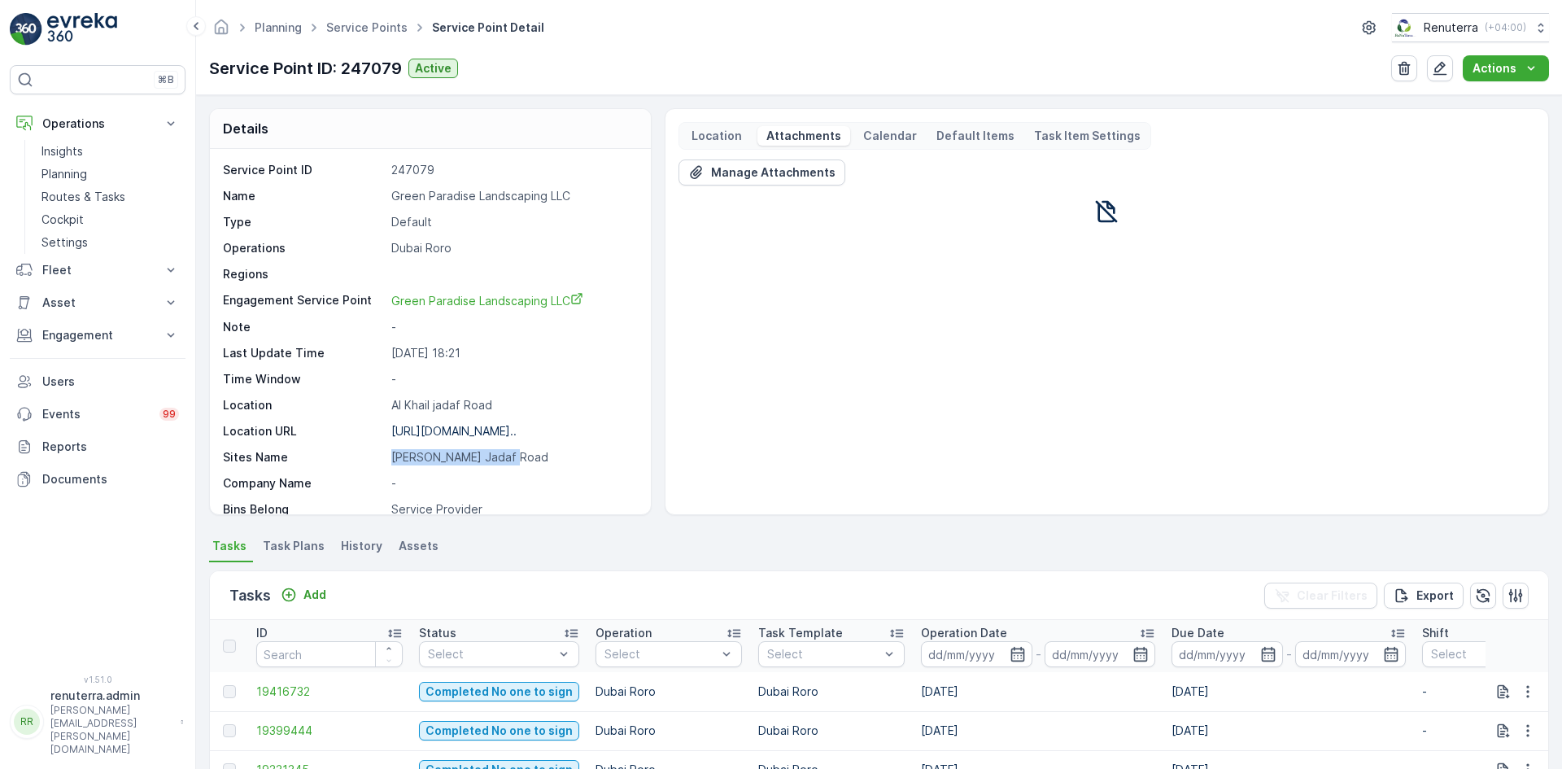
click at [734, 133] on p "Location" at bounding box center [716, 136] width 55 height 16
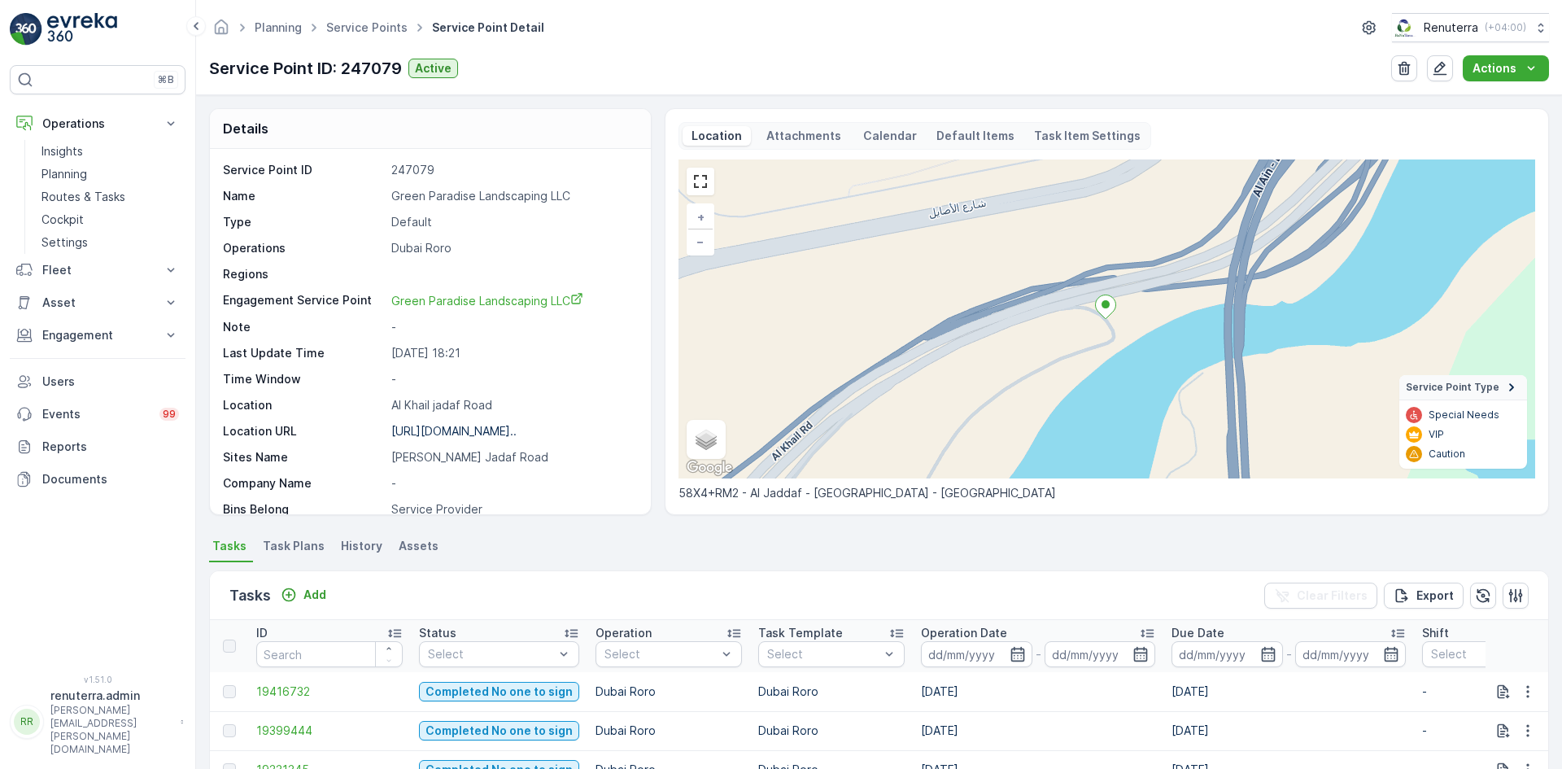
click at [1513, 383] on icon at bounding box center [1511, 387] width 18 height 18
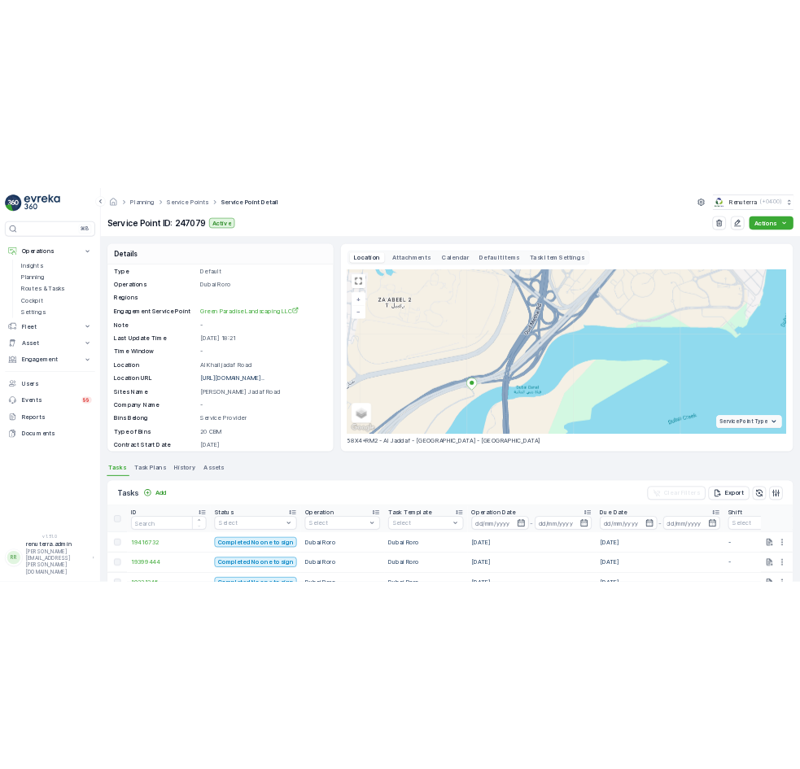
scroll to position [88, 0]
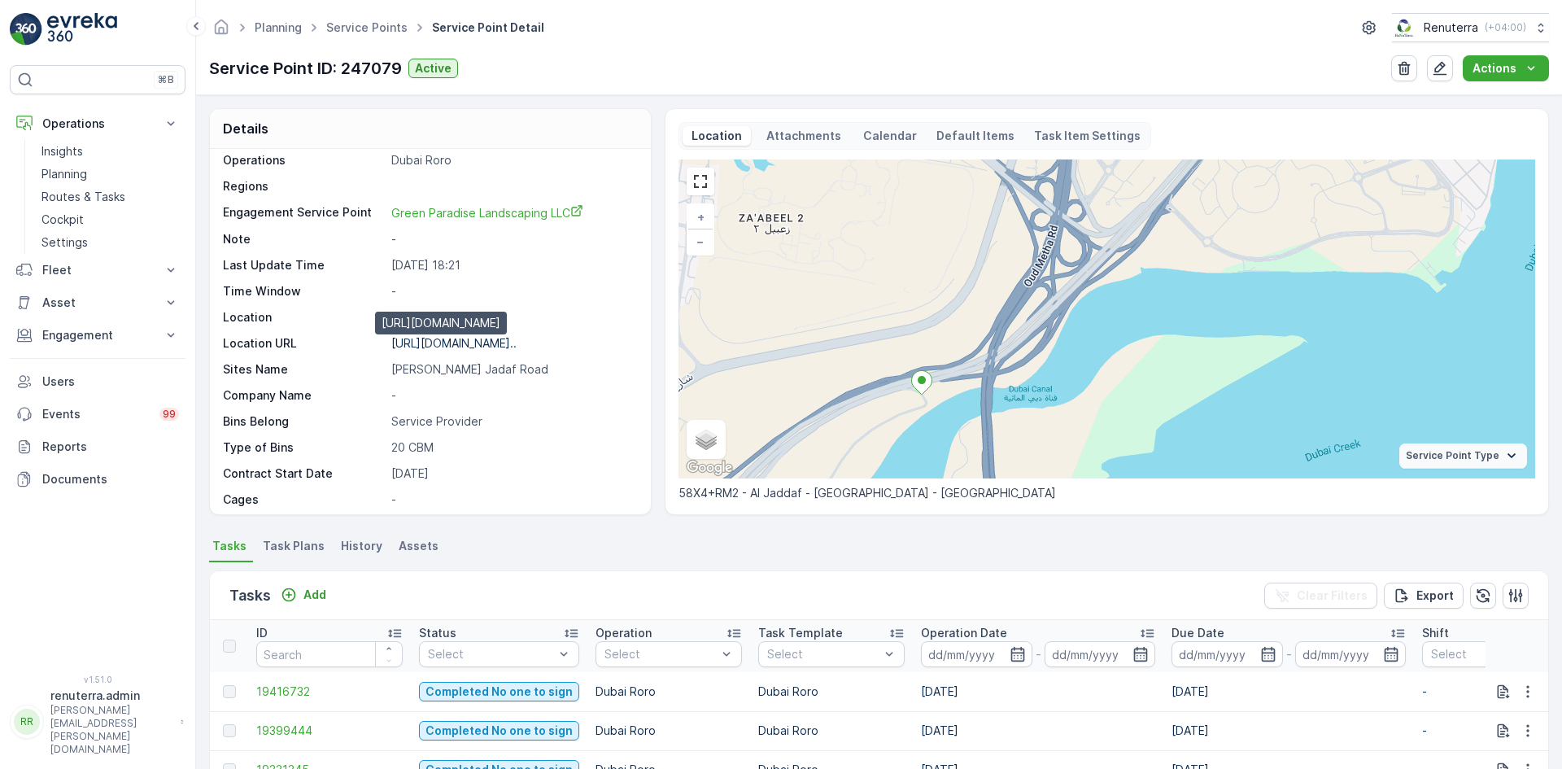
drag, startPoint x: 405, startPoint y: 341, endPoint x: 390, endPoint y: 341, distance: 14.6
click at [391, 341] on div "[URL][DOMAIN_NAME].." at bounding box center [453, 343] width 125 height 16
click at [399, 338] on p "[URL][DOMAIN_NAME].." at bounding box center [453, 343] width 125 height 14
click at [407, 339] on p "[URL][DOMAIN_NAME].." at bounding box center [453, 343] width 125 height 14
click at [407, 342] on p "[URL][DOMAIN_NAME].." at bounding box center [453, 343] width 125 height 14
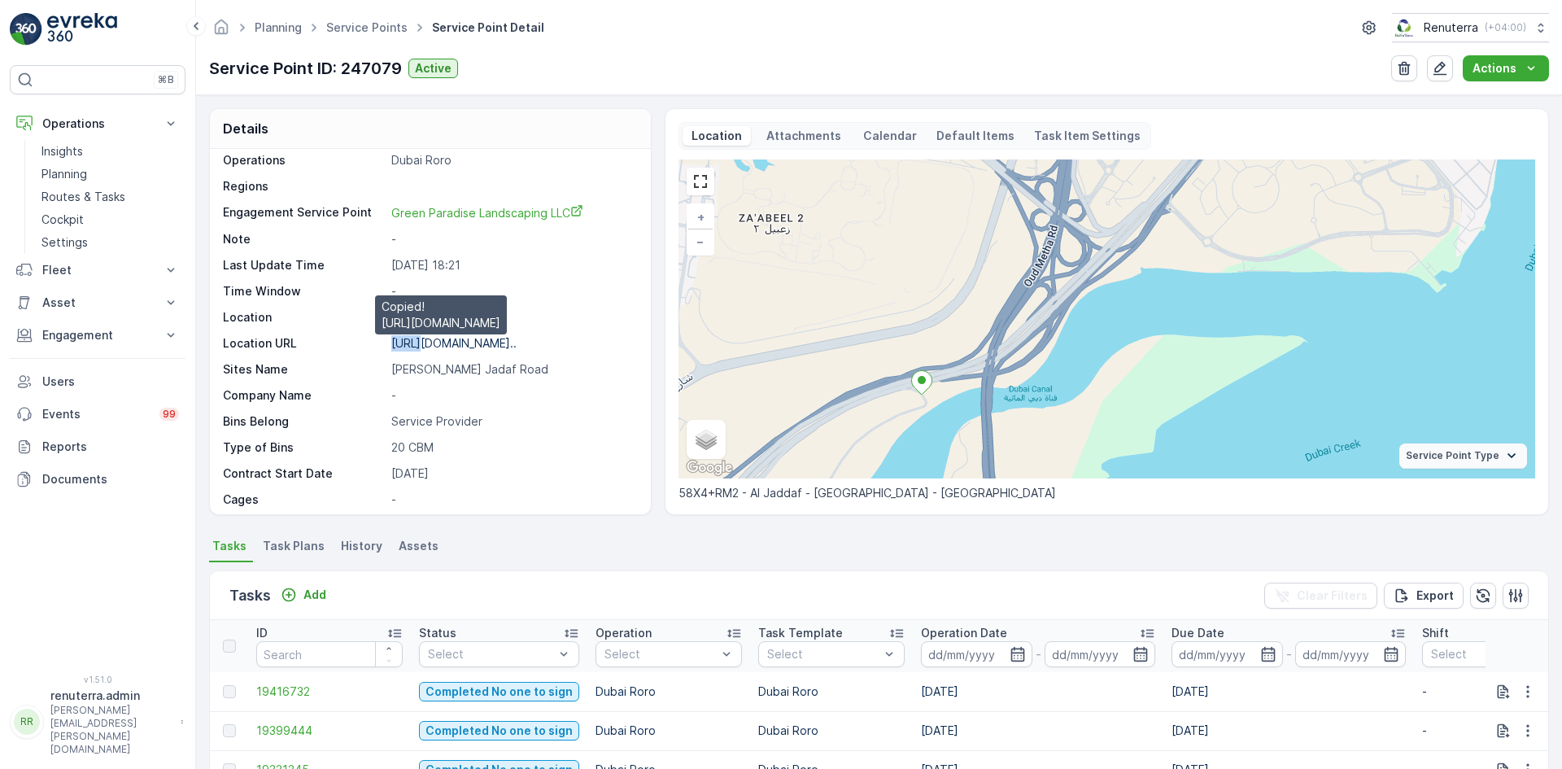
click at [407, 342] on p "[URL][DOMAIN_NAME].." at bounding box center [453, 343] width 125 height 14
click at [406, 333] on div "Service Point ID 247079 Name Green Paradise Landscaping LLC Type Default Operat…" at bounding box center [428, 369] width 411 height 590
drag, startPoint x: 415, startPoint y: 344, endPoint x: 407, endPoint y: 335, distance: 11.6
click at [407, 334] on div "Service Point ID 247079 Name Green Paradise Landscaping LLC Type Default Operat…" at bounding box center [428, 369] width 411 height 590
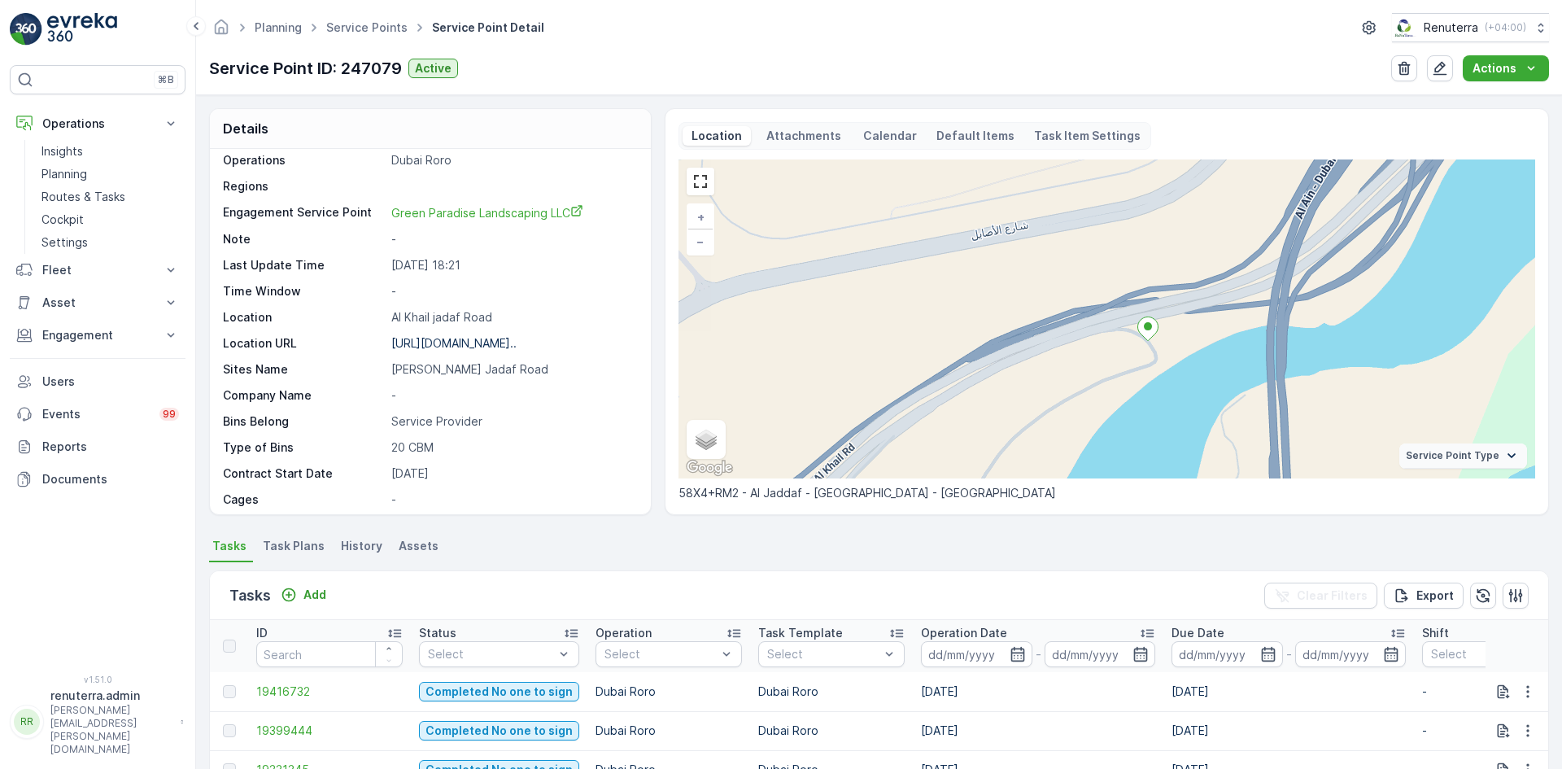
click at [1137, 338] on icon at bounding box center [1147, 328] width 21 height 24
click at [1148, 332] on icon at bounding box center [1149, 328] width 20 height 24
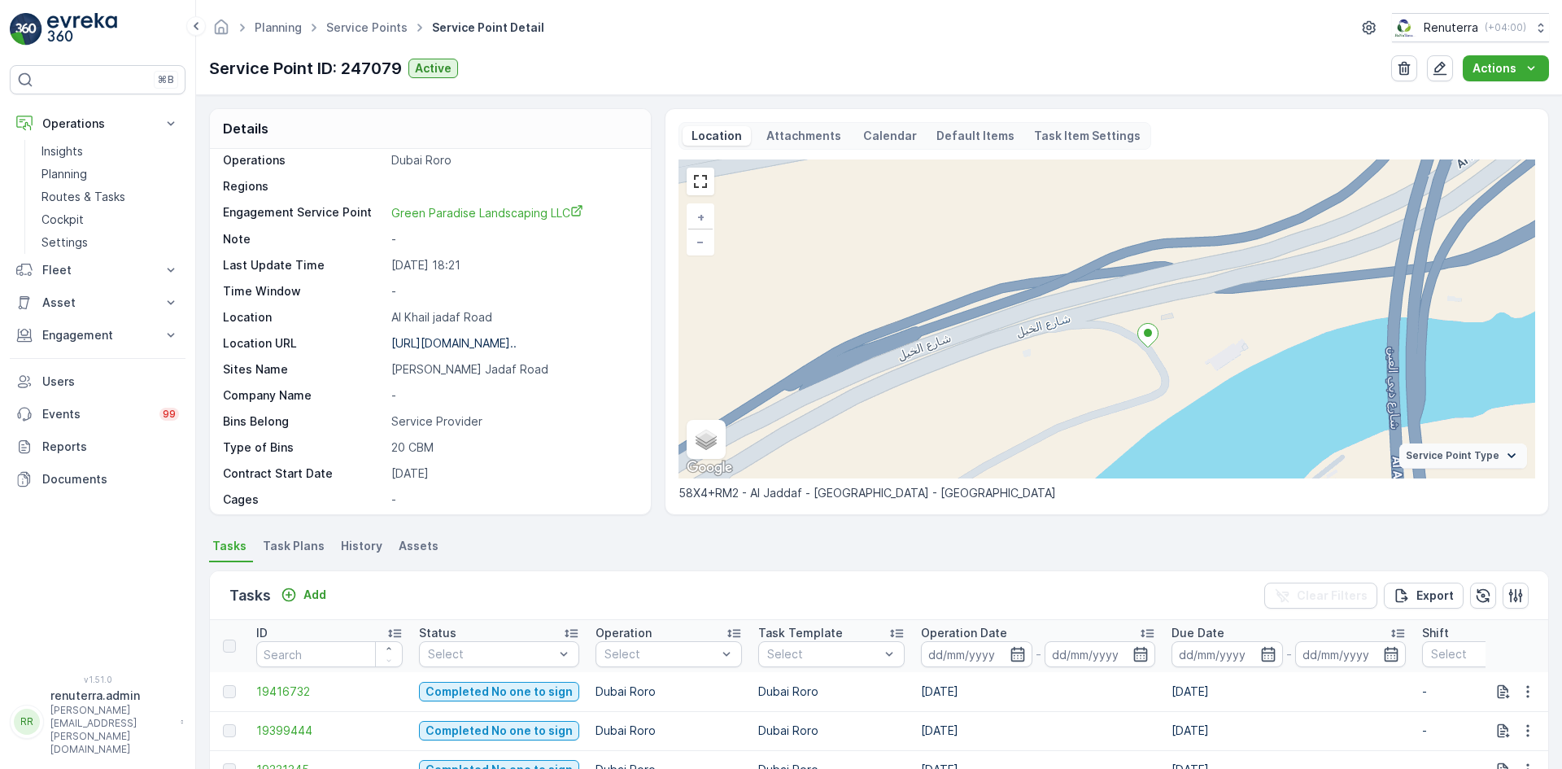
click at [1148, 332] on ellipse at bounding box center [1148, 333] width 8 height 8
drag, startPoint x: 1147, startPoint y: 335, endPoint x: 693, endPoint y: 449, distance: 467.9
click at [693, 449] on div "Satellite Roadmap Terrain Hybrid" at bounding box center [705, 439] width 39 height 39
click at [704, 444] on span "Hybrid" at bounding box center [720, 445] width 33 height 13
click at [704, 444] on input "Hybrid" at bounding box center [698, 445] width 11 height 11
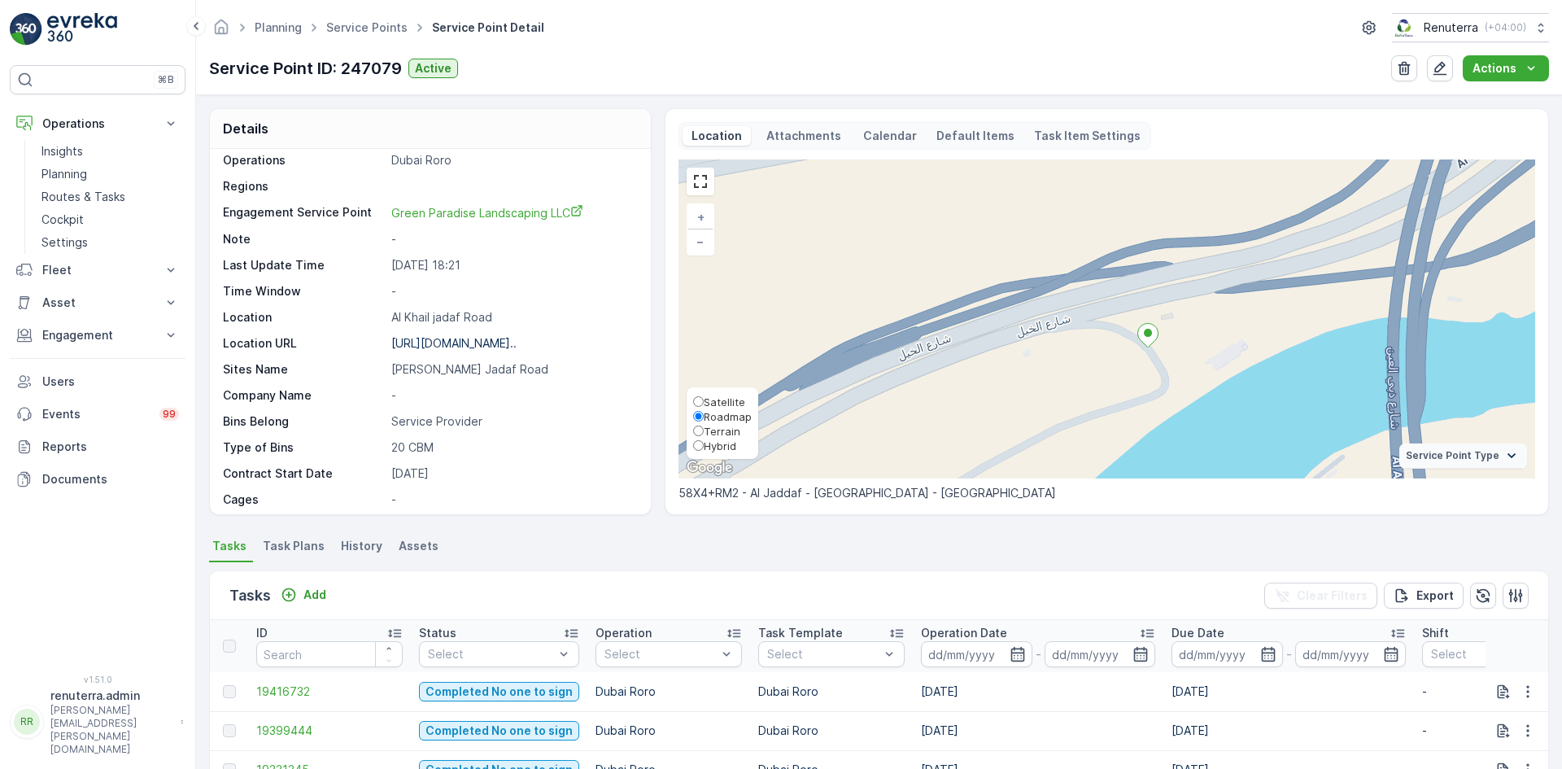
radio input "true"
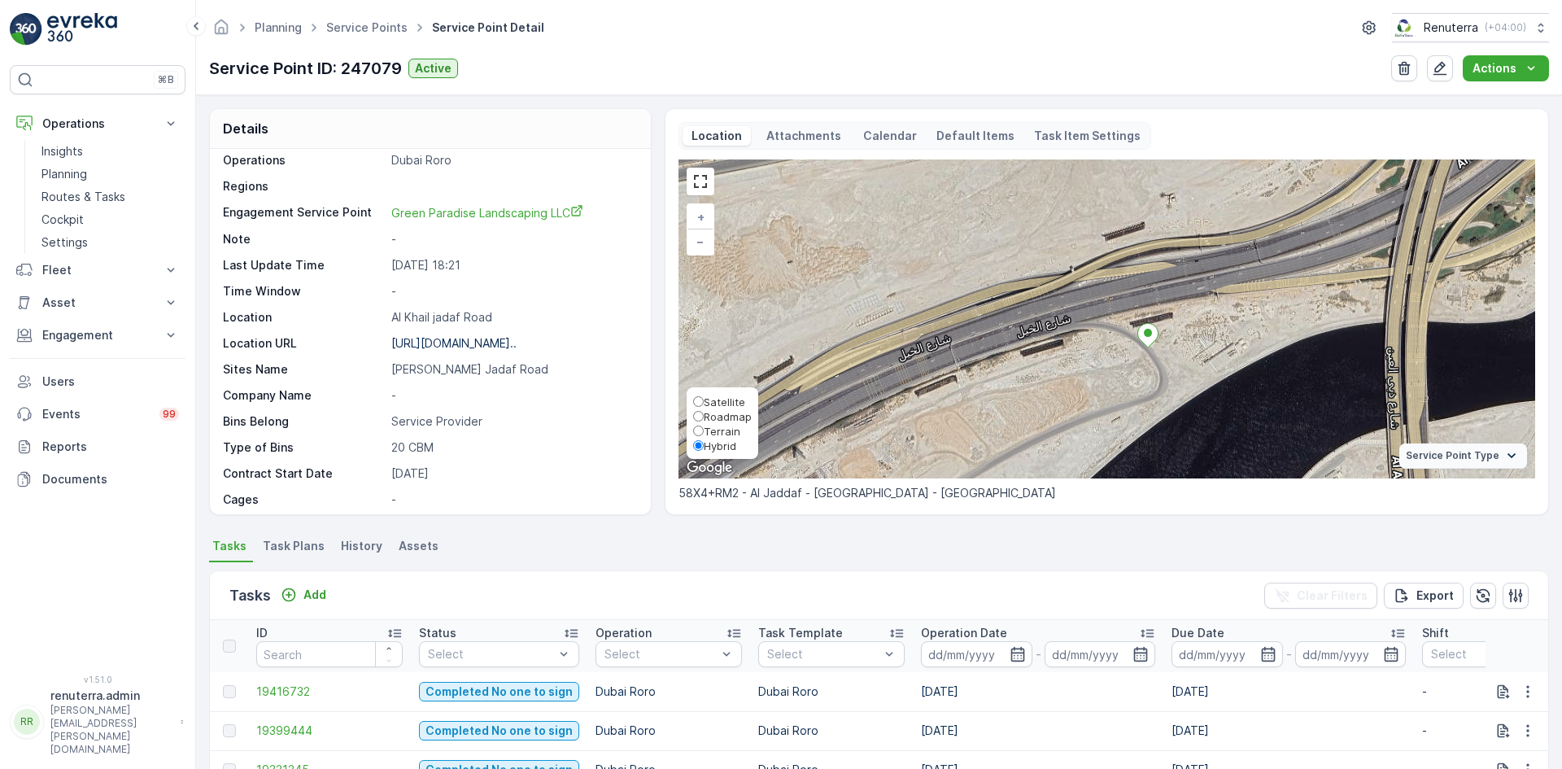
click at [694, 403] on input "Satellite" at bounding box center [698, 401] width 11 height 11
radio input "true"
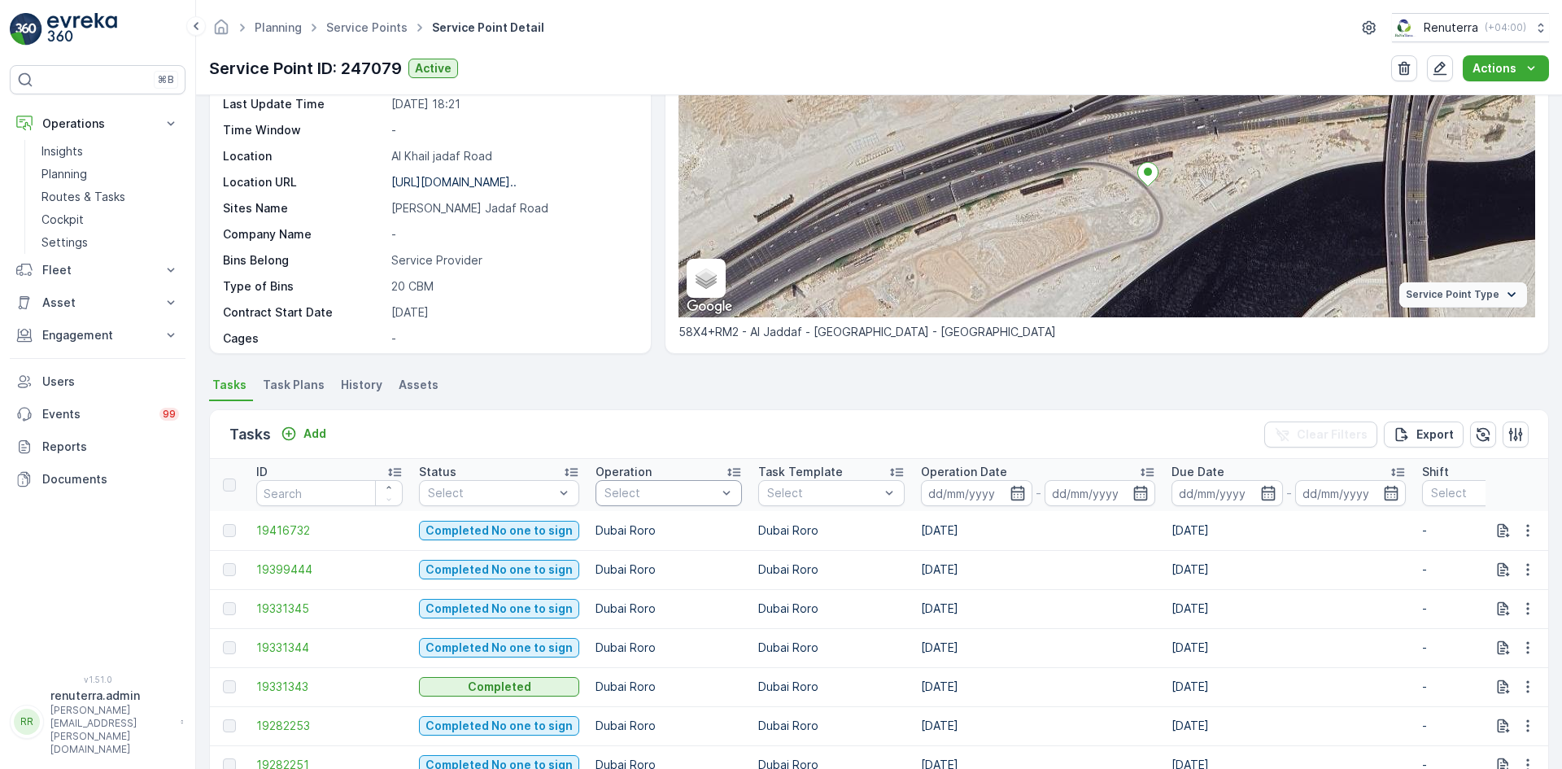
scroll to position [163, 0]
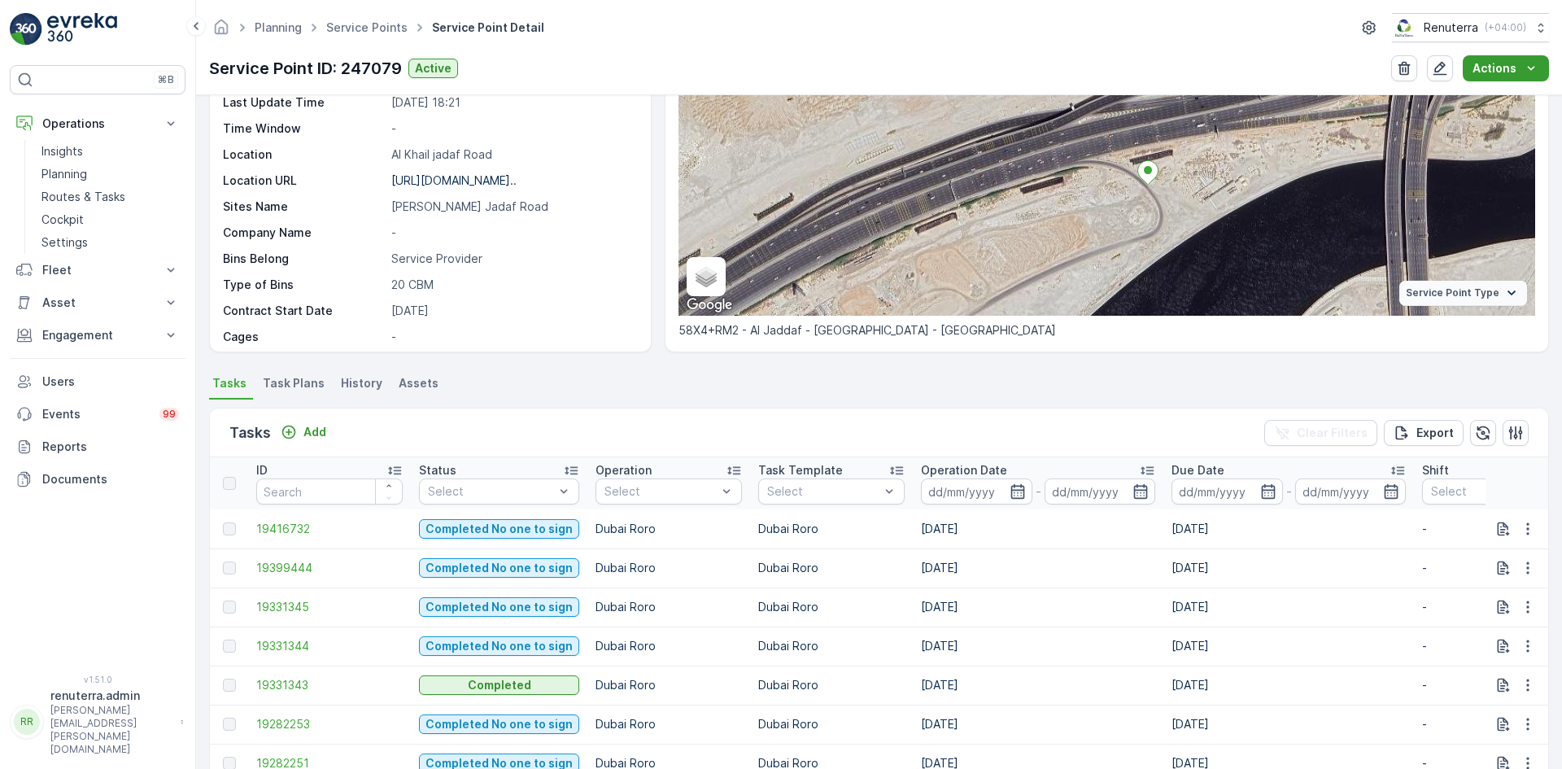
click at [1505, 61] on p "Actions" at bounding box center [1494, 68] width 44 height 16
click at [1439, 70] on icon "button" at bounding box center [1439, 68] width 16 height 16
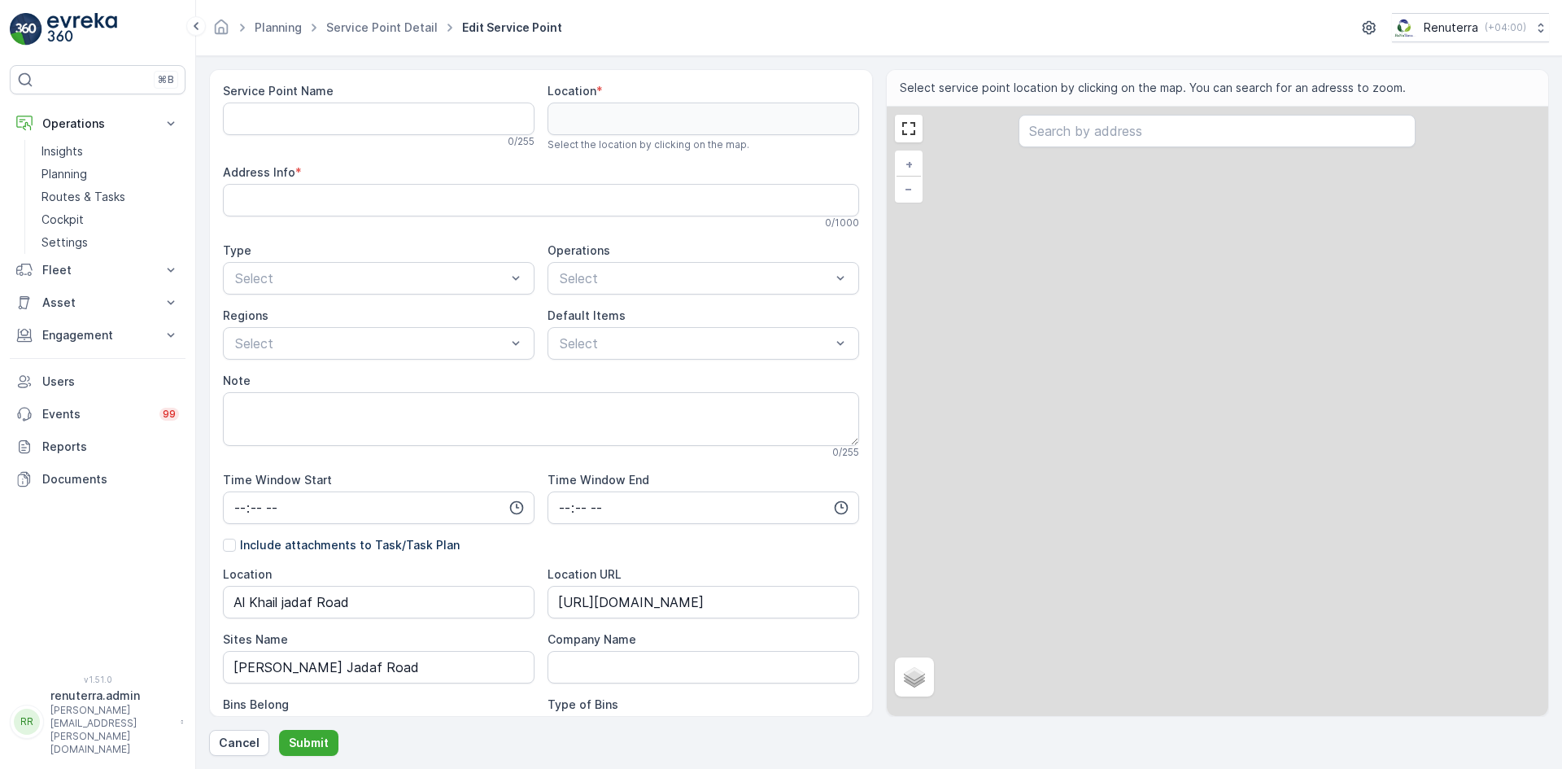
type Name "Green Paradise Landscaping LLC"
type input "25.199743,55.305702"
type Info "58X4+RM2 - Al Jaddaf - [GEOGRAPHIC_DATA] - [GEOGRAPHIC_DATA]"
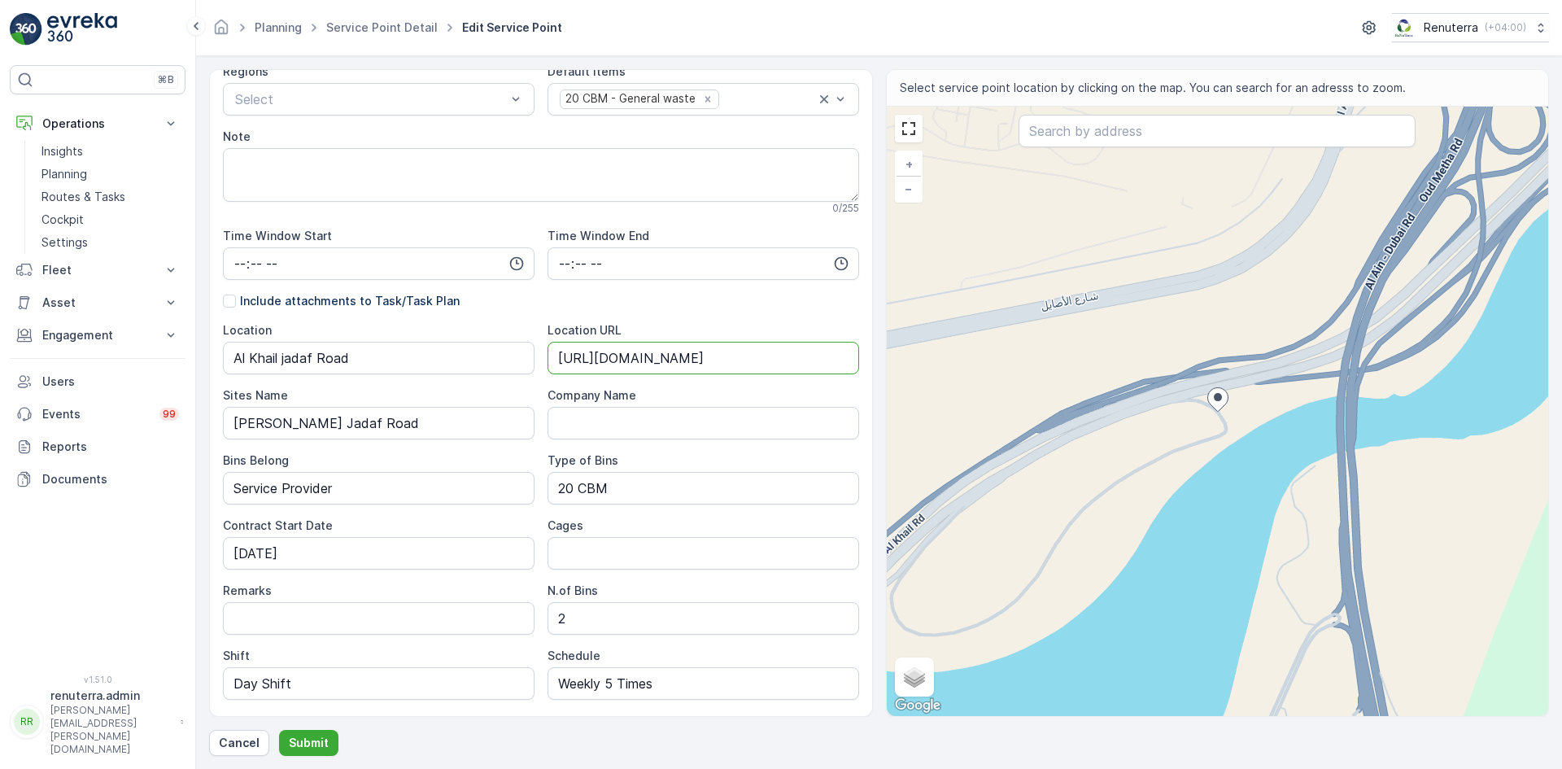
drag, startPoint x: 844, startPoint y: 358, endPoint x: 544, endPoint y: 353, distance: 300.2
click at [544, 353] on div "Location [GEOGRAPHIC_DATA] Location URL [URL][DOMAIN_NAME] Sites Name [PERSON_N…" at bounding box center [541, 543] width 636 height 442
click at [834, 359] on URL "[URL][DOMAIN_NAME]" at bounding box center [703, 358] width 312 height 33
drag, startPoint x: 837, startPoint y: 358, endPoint x: 482, endPoint y: 342, distance: 354.9
click at [482, 342] on div "Location [GEOGRAPHIC_DATA] Location URL [URL][DOMAIN_NAME] Sites Name [PERSON_N…" at bounding box center [541, 543] width 636 height 442
